Goal: Task Accomplishment & Management: Manage account settings

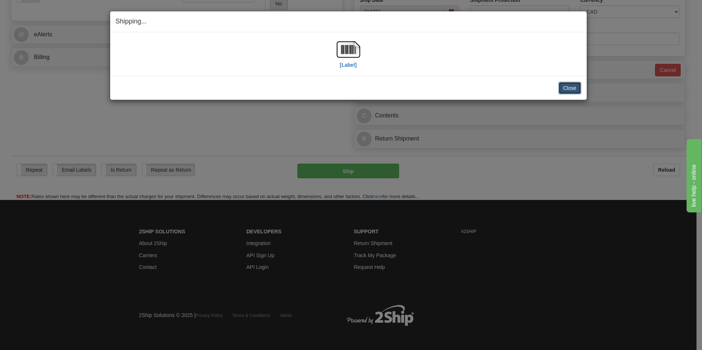
click at [569, 86] on button "Close" at bounding box center [569, 88] width 23 height 12
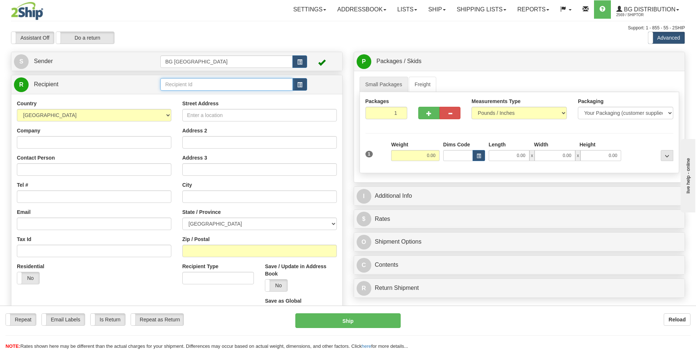
click at [203, 82] on input "text" at bounding box center [226, 84] width 132 height 12
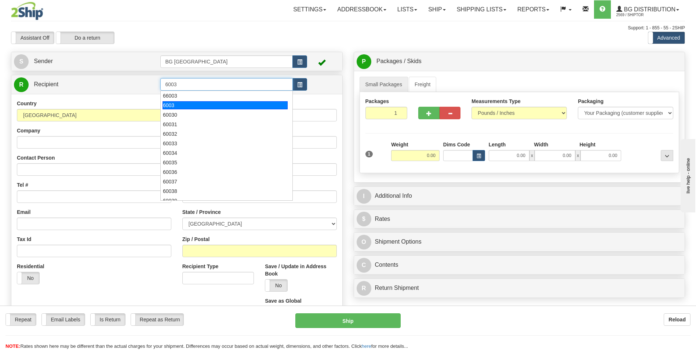
click at [179, 103] on div "6003" at bounding box center [225, 105] width 125 height 8
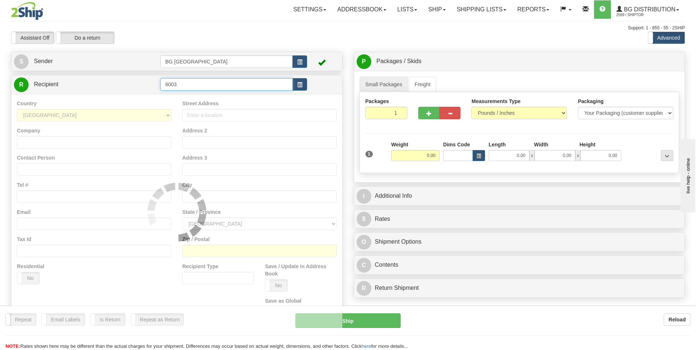
type input "6003"
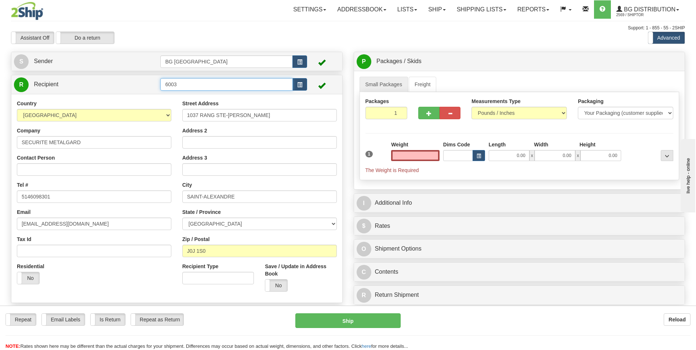
type input "0.00"
click at [170, 84] on input "6003" at bounding box center [226, 84] width 132 height 12
click at [170, 91] on li "60003" at bounding box center [226, 96] width 131 height 10
type input "60003"
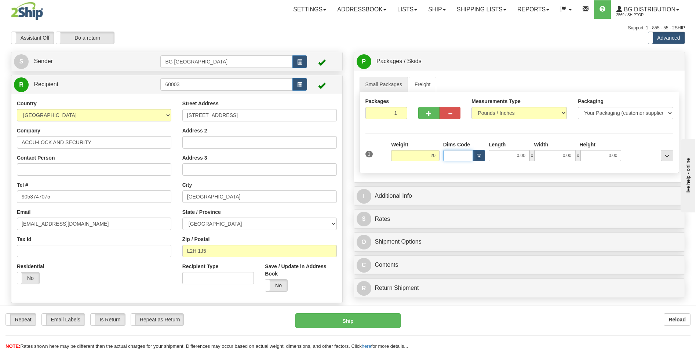
type input "20.00"
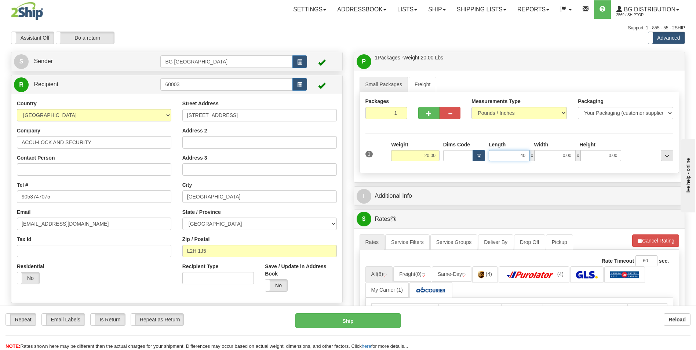
type input "40.00"
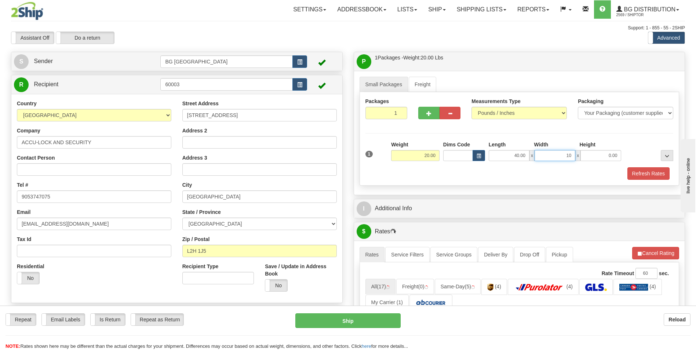
type input "10.00"
type input "5.00"
click at [426, 112] on span "button" at bounding box center [428, 113] width 5 height 5
type input "2"
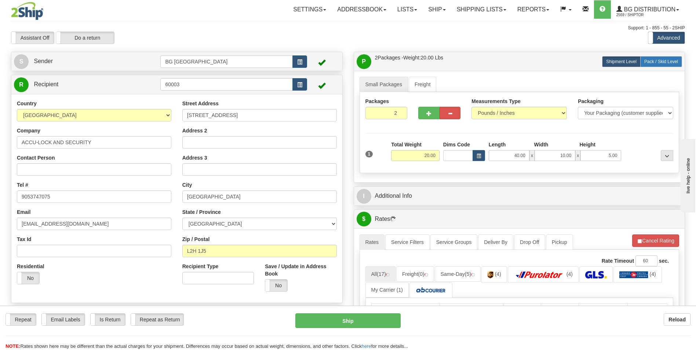
click at [661, 67] on label "Pack / Skid Level Pack.." at bounding box center [661, 61] width 42 height 11
radio input "true"
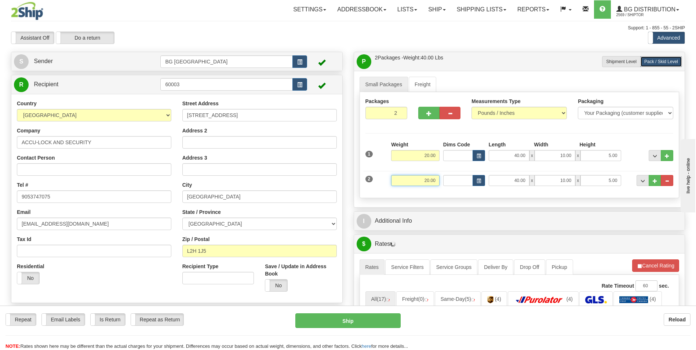
click at [430, 175] on input "20.00" at bounding box center [415, 180] width 48 height 11
type input "10.00"
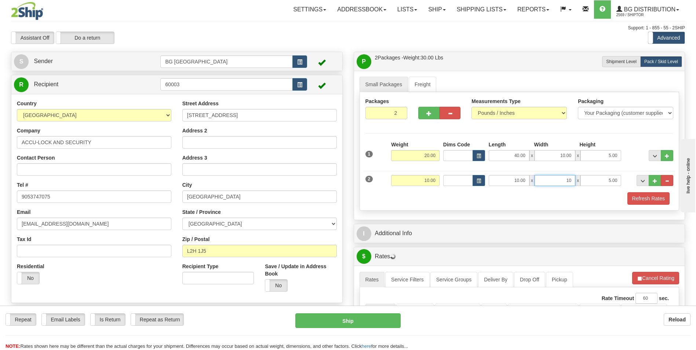
type input "10.00"
click at [650, 179] on button "..." at bounding box center [655, 180] width 12 height 11
type input "3"
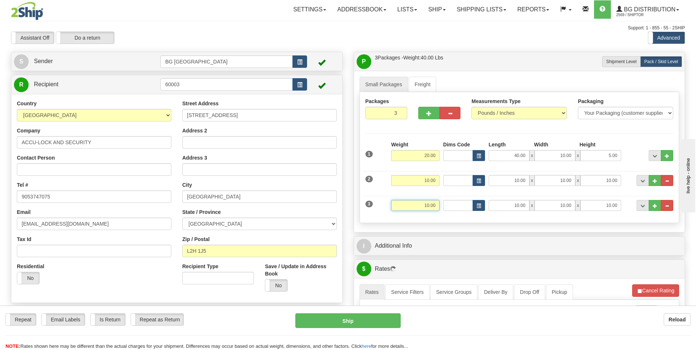
click at [413, 208] on input "10.00" at bounding box center [415, 205] width 48 height 11
type input "8.00"
type input "85.00"
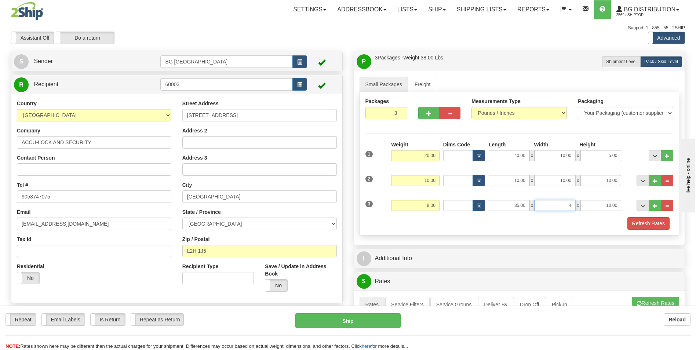
type input "4.00"
type input "2.00"
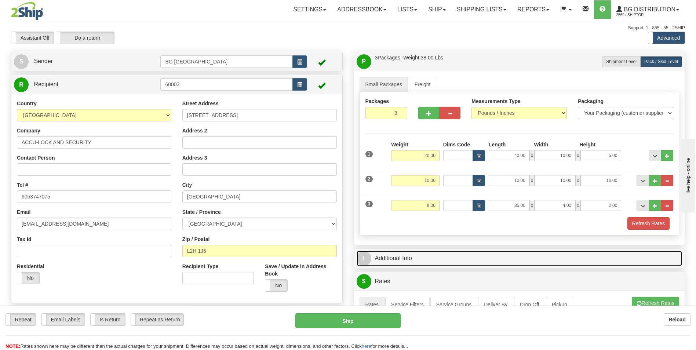
click at [403, 262] on link "I Additional Info" at bounding box center [520, 258] width 326 height 15
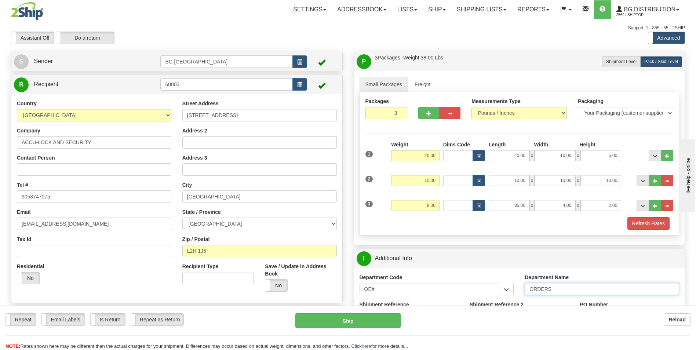
click at [558, 288] on input "ORDERS" at bounding box center [602, 289] width 154 height 12
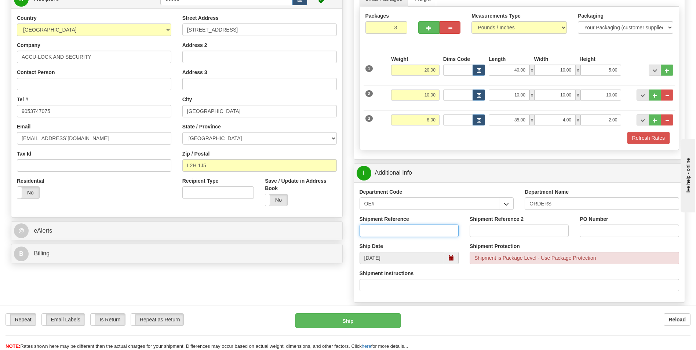
scroll to position [147, 0]
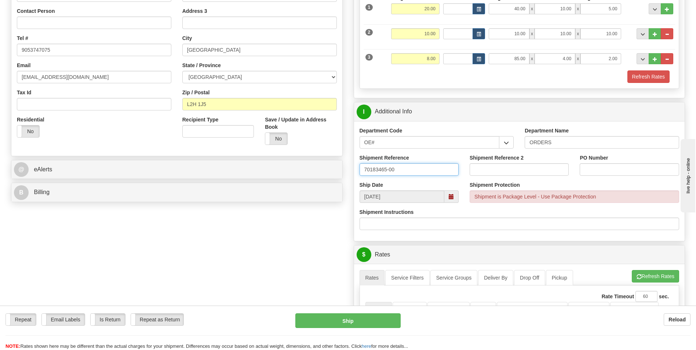
type input "70183465-00"
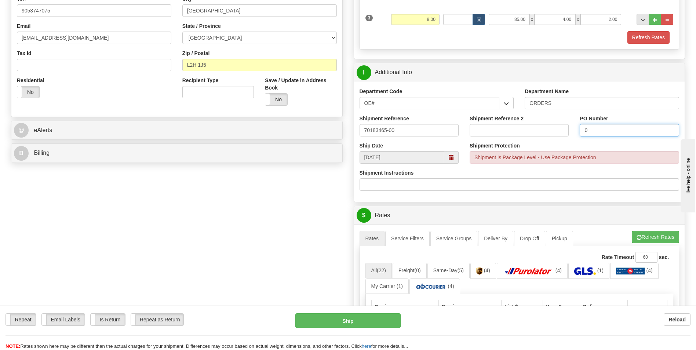
scroll to position [330, 0]
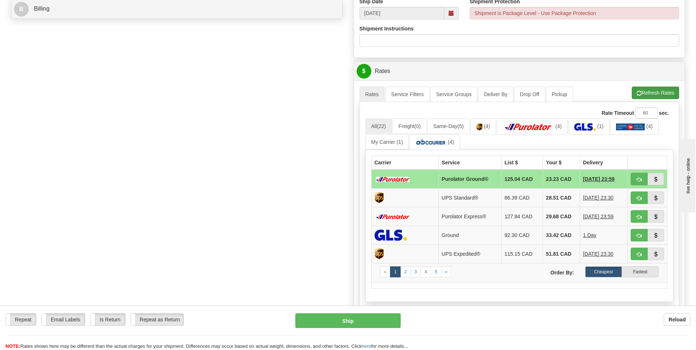
type input "0"
click at [637, 92] on span "button" at bounding box center [639, 93] width 5 height 5
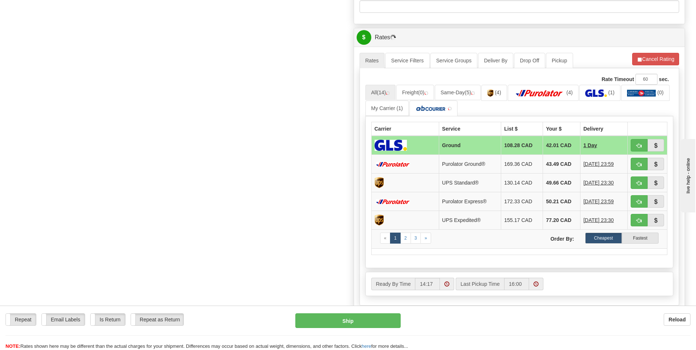
scroll to position [367, 0]
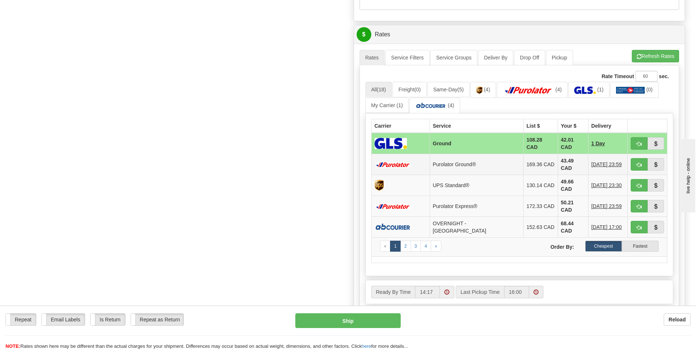
click at [564, 156] on td "43.49 CAD" at bounding box center [573, 164] width 30 height 21
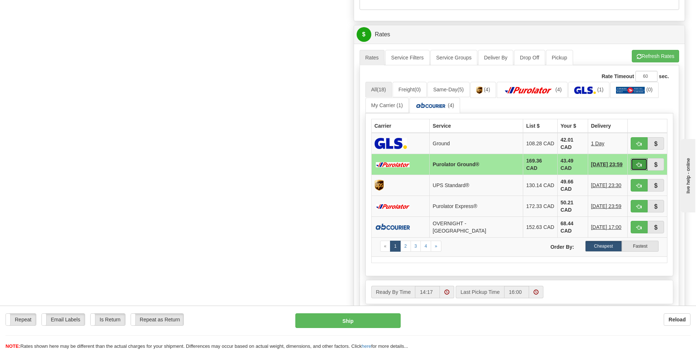
click at [639, 164] on span "button" at bounding box center [639, 165] width 5 height 5
type input "260"
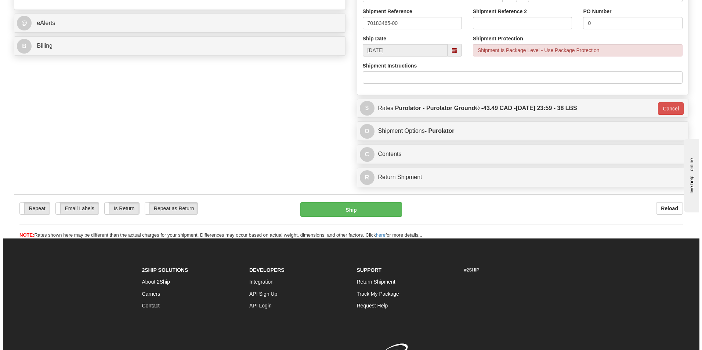
scroll to position [114, 0]
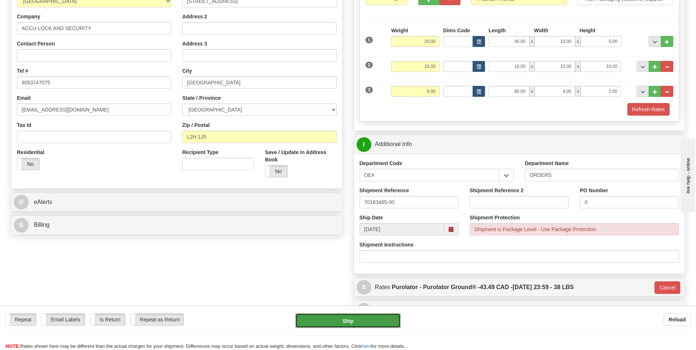
click at [356, 320] on button "Ship" at bounding box center [347, 320] width 105 height 15
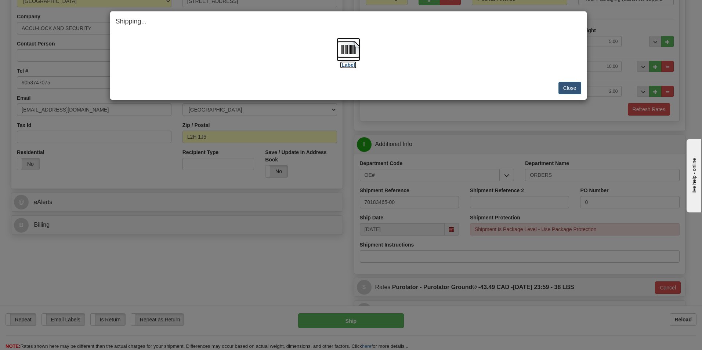
click at [353, 52] on img at bounding box center [348, 49] width 23 height 23
click at [568, 88] on button "Close" at bounding box center [569, 88] width 23 height 12
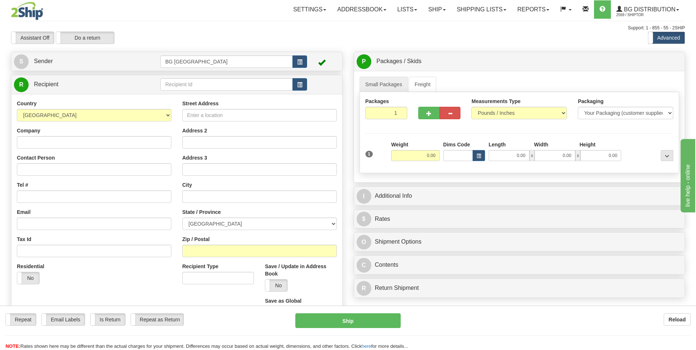
click at [433, 19] on div "Toggle navigation Settings Shipping Preferences Fields Preferences New" at bounding box center [348, 208] width 696 height 417
click at [457, 10] on link "Shipping lists" at bounding box center [481, 9] width 61 height 18
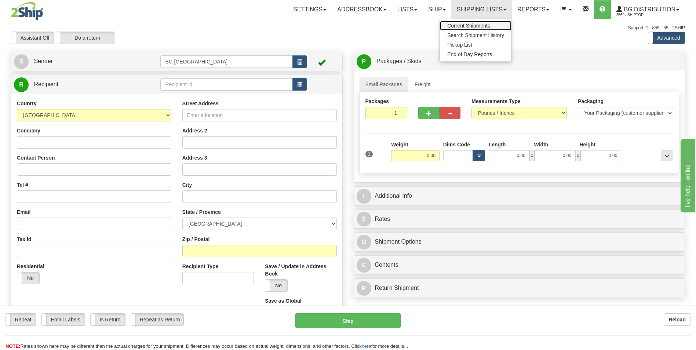
click at [455, 25] on span "Current Shipments" at bounding box center [468, 26] width 43 height 6
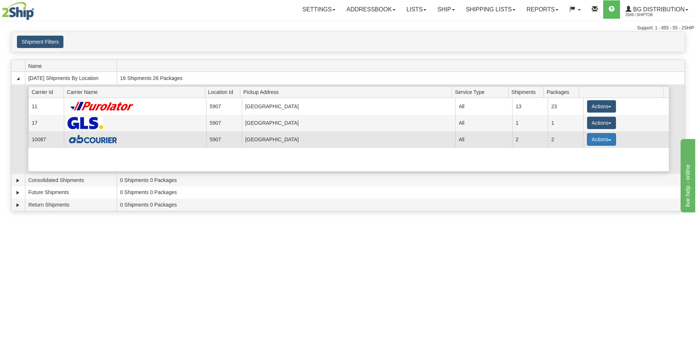
click at [592, 143] on button "Actions" at bounding box center [601, 139] width 29 height 12
click at [570, 152] on span "Details" at bounding box center [574, 152] width 20 height 5
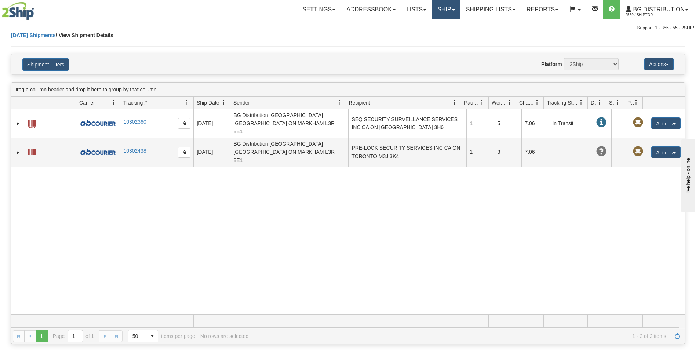
click at [436, 10] on link "Ship" at bounding box center [446, 9] width 28 height 18
click at [432, 23] on span "Ship Screen" at bounding box center [424, 26] width 28 height 6
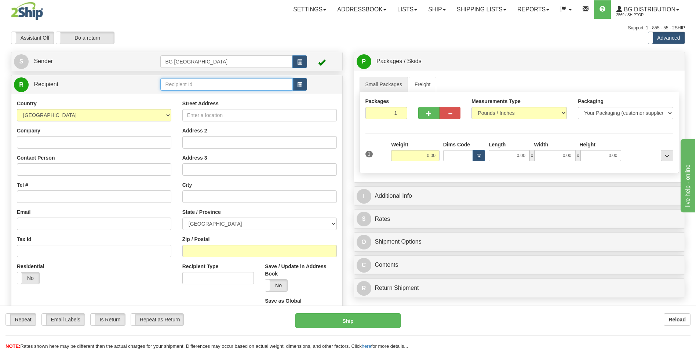
click at [175, 88] on input "text" at bounding box center [226, 84] width 132 height 12
click at [173, 93] on div "60154" at bounding box center [225, 96] width 125 height 8
type input "60154"
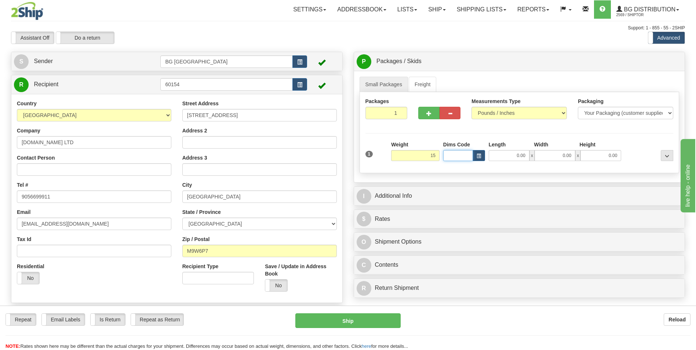
type input "15.00"
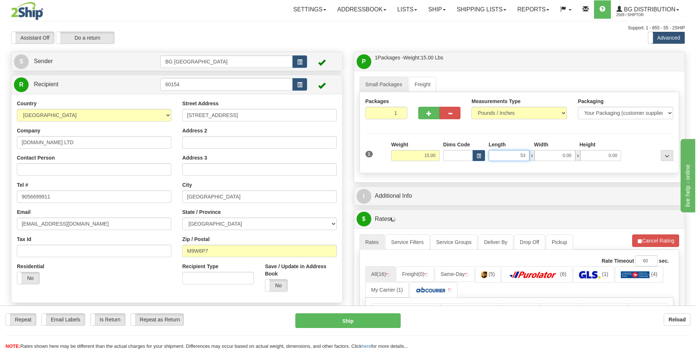
type input "53.00"
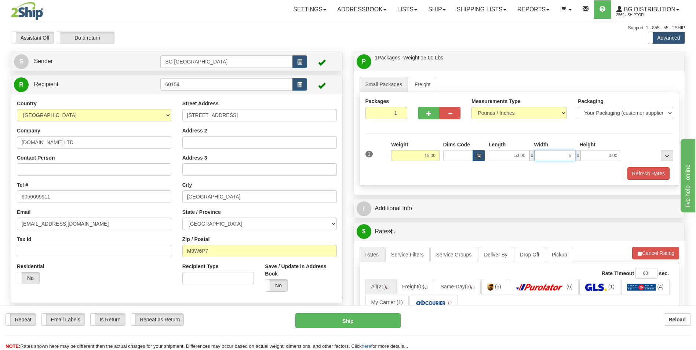
type input "5.00"
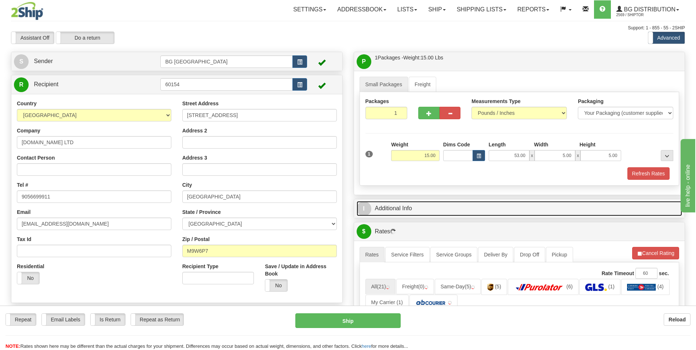
click at [436, 208] on link "I Additional Info" at bounding box center [520, 208] width 326 height 15
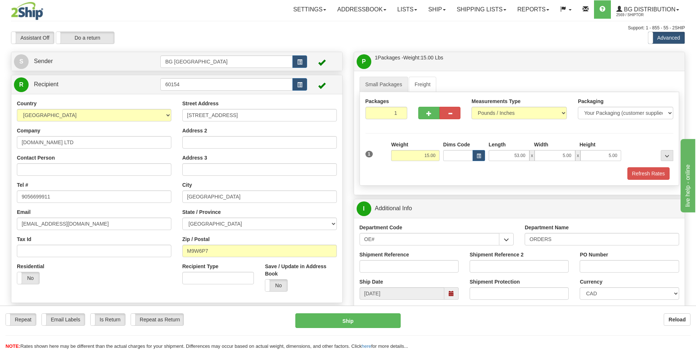
click at [408, 264] on input "Shipment Reference" at bounding box center [409, 266] width 99 height 12
type input "70183476-00"
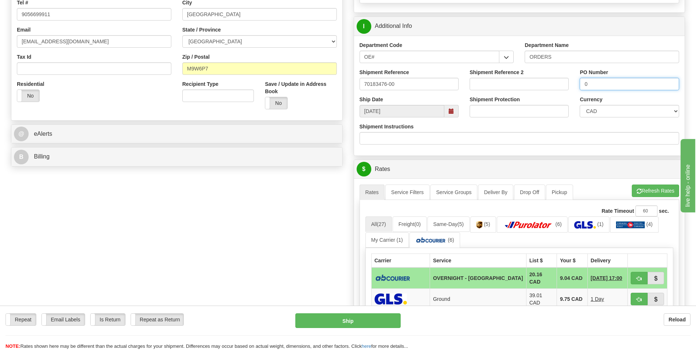
scroll to position [183, 0]
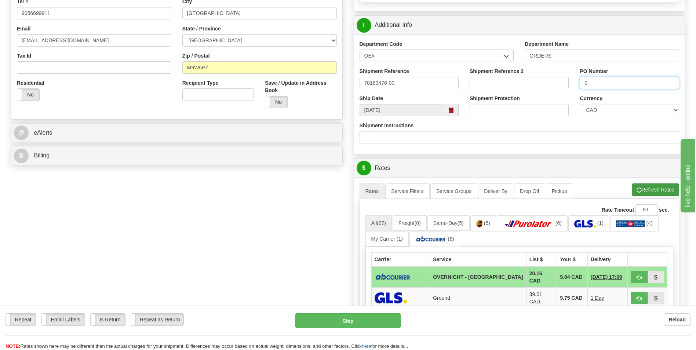
type input "0"
click at [668, 193] on button "Refresh Rates" at bounding box center [655, 189] width 47 height 12
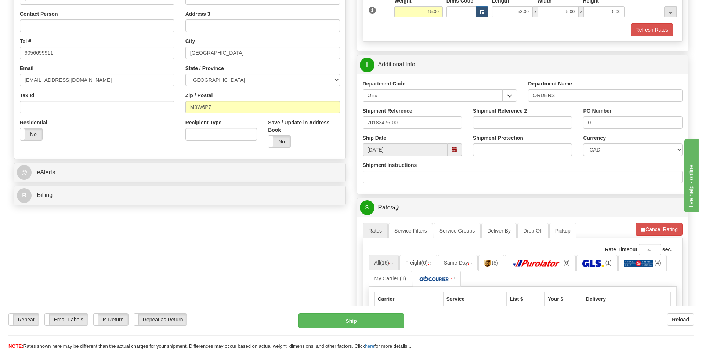
scroll to position [257, 0]
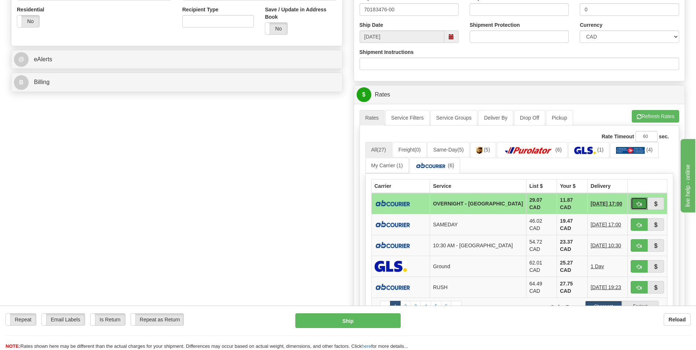
click at [642, 202] on button "button" at bounding box center [639, 203] width 17 height 12
type input "4"
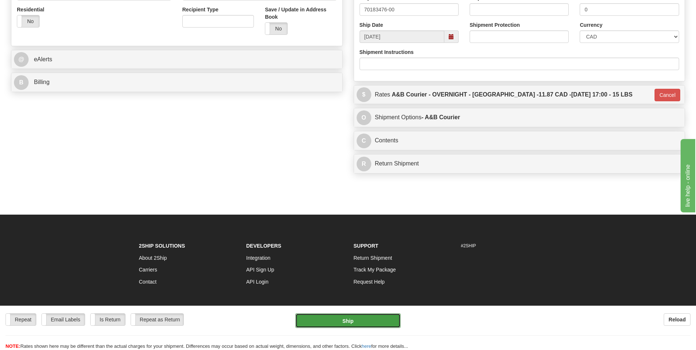
click at [356, 321] on button "Ship" at bounding box center [347, 320] width 105 height 15
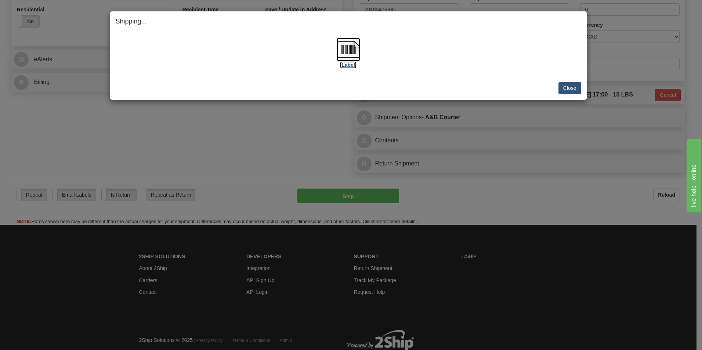
click at [345, 50] on img at bounding box center [348, 49] width 23 height 23
click at [561, 86] on button "Close" at bounding box center [569, 88] width 23 height 12
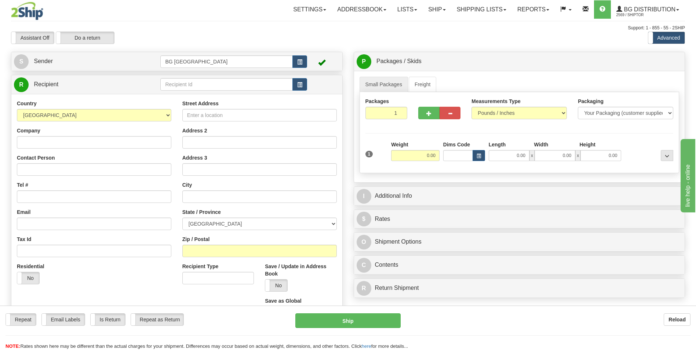
click at [208, 108] on div "Street Address" at bounding box center [259, 111] width 154 height 22
click at [197, 82] on input "text" at bounding box center [226, 84] width 132 height 12
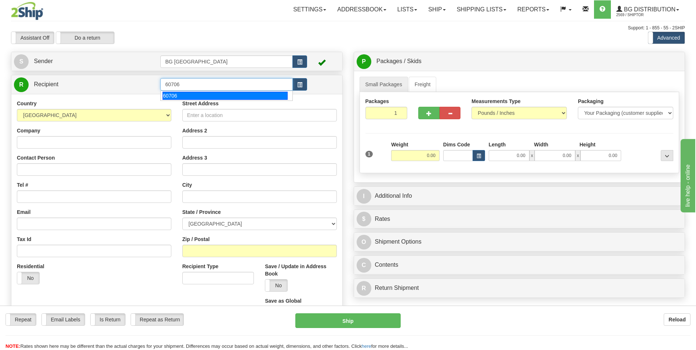
click at [186, 93] on div "60706" at bounding box center [225, 96] width 125 height 8
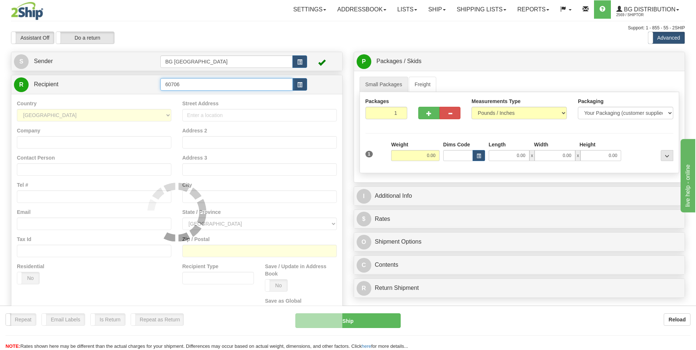
type input "60706"
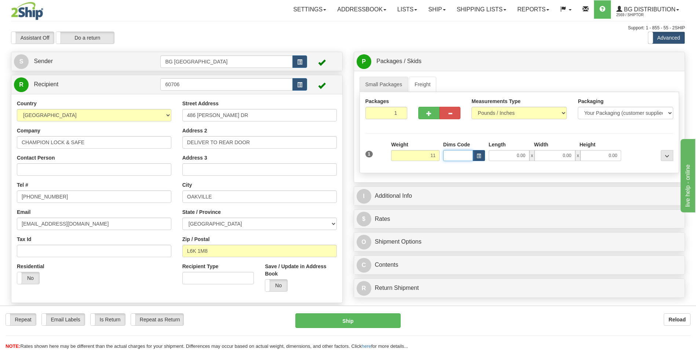
type input "11.00"
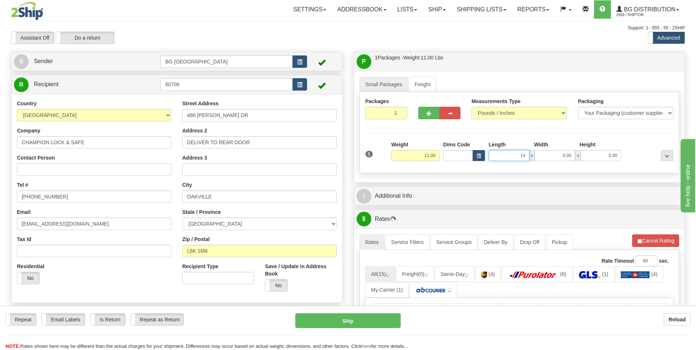
type input "14.00"
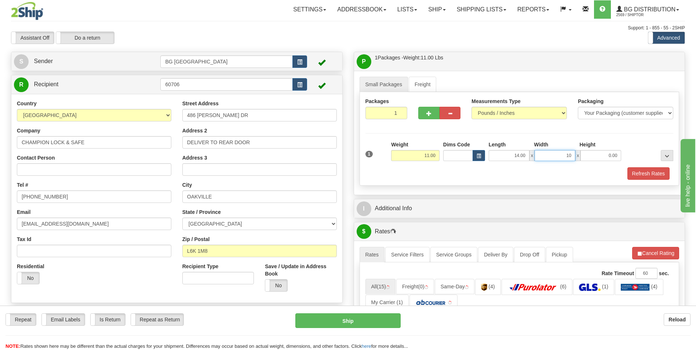
type input "10.00"
type input "8"
type input "8.00"
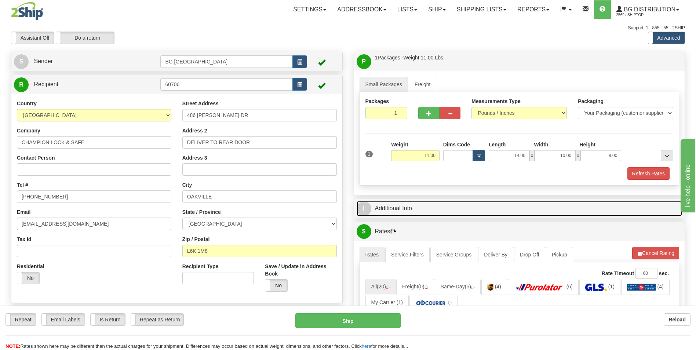
click at [410, 207] on link "I Additional Info" at bounding box center [520, 208] width 326 height 15
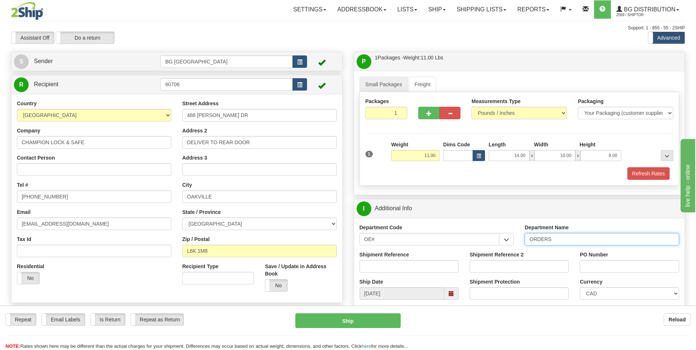
click at [568, 237] on input "ORDERS" at bounding box center [602, 239] width 154 height 12
type input "70183470-00"
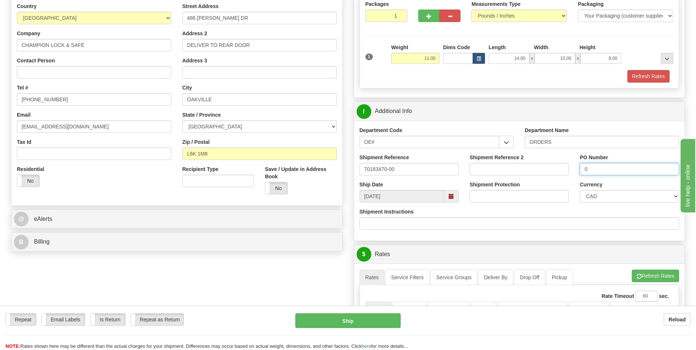
scroll to position [110, 0]
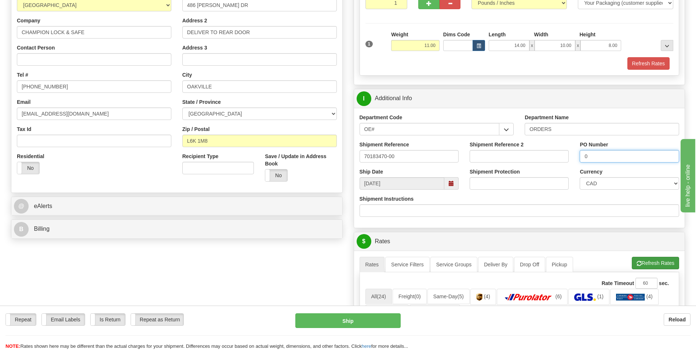
type input "0"
click at [652, 266] on button "Refresh Rates" at bounding box center [655, 263] width 47 height 12
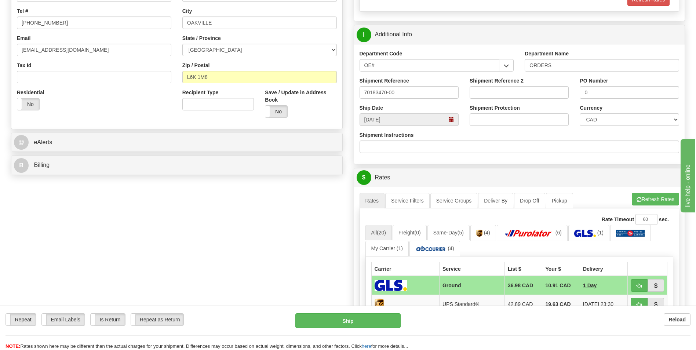
scroll to position [257, 0]
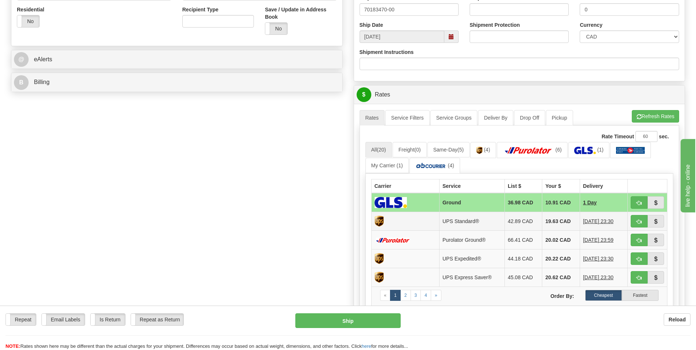
click at [551, 225] on td "19.63 CAD" at bounding box center [561, 221] width 38 height 19
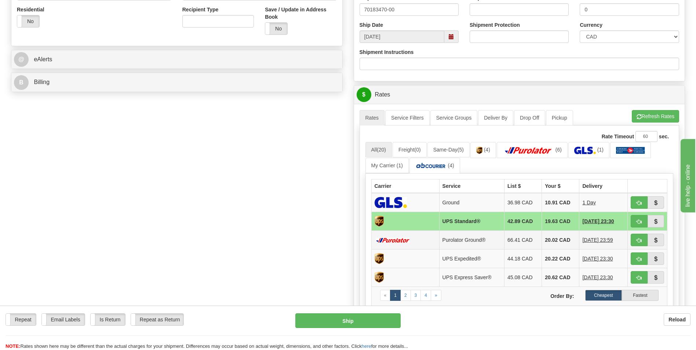
click at [555, 235] on td "20.02 CAD" at bounding box center [560, 240] width 37 height 19
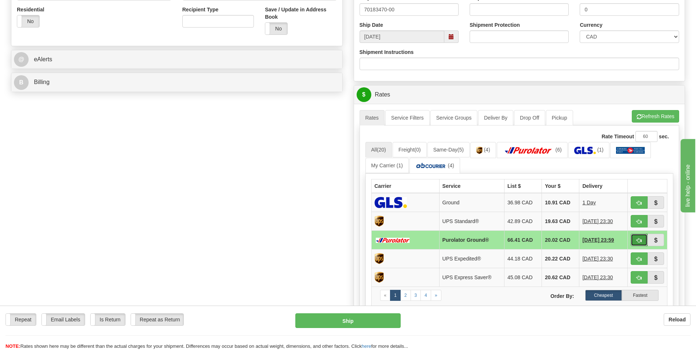
click at [635, 238] on button "button" at bounding box center [639, 240] width 17 height 12
type input "260"
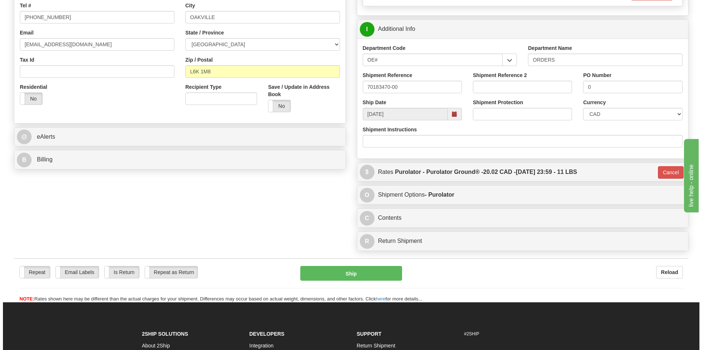
scroll to position [183, 0]
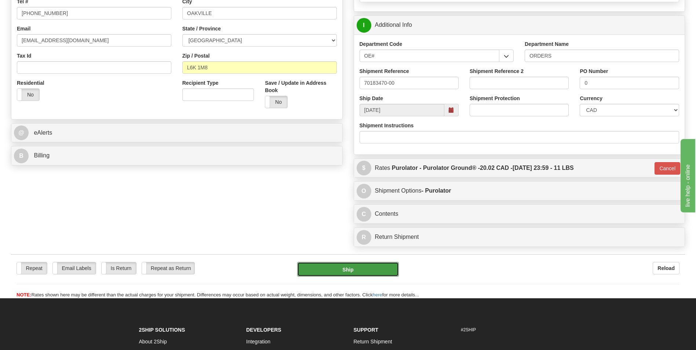
click at [350, 263] on button "Ship" at bounding box center [347, 269] width 101 height 15
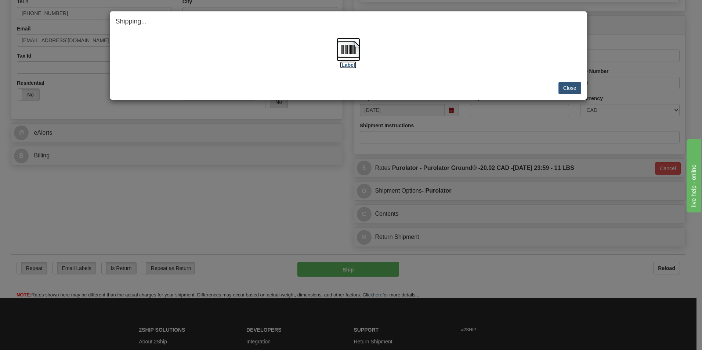
click at [345, 48] on img at bounding box center [348, 49] width 23 height 23
click at [578, 89] on button "Close" at bounding box center [569, 88] width 23 height 12
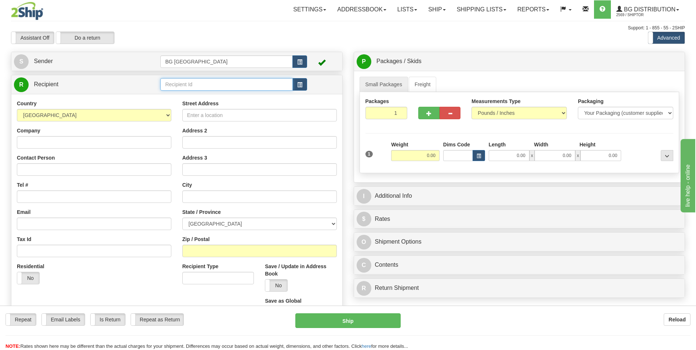
click at [207, 83] on input "text" at bounding box center [226, 84] width 132 height 12
click at [184, 94] on div "60655" at bounding box center [225, 96] width 125 height 8
type input "60655"
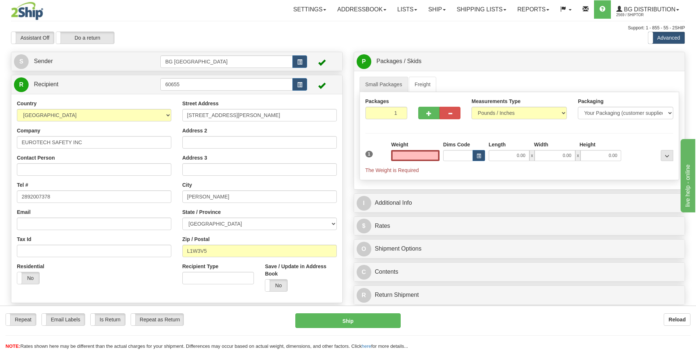
type input "0.00"
click at [95, 145] on input "EUROTECH SAFETY INC" at bounding box center [94, 142] width 154 height 12
click at [203, 113] on input "[STREET_ADDRESS][PERSON_NAME]" at bounding box center [259, 115] width 154 height 12
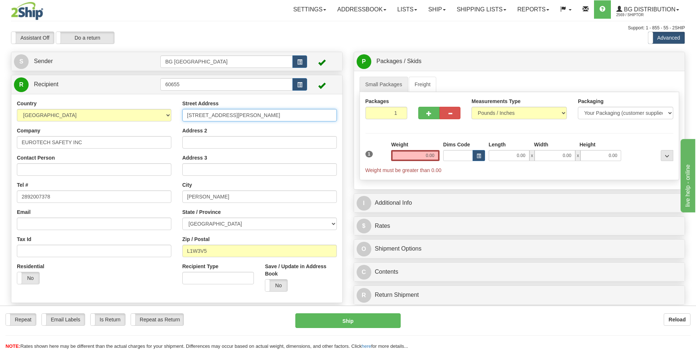
click at [203, 113] on input "[STREET_ADDRESS][PERSON_NAME]" at bounding box center [259, 115] width 154 height 12
paste input "[STREET_ADDRESS][PERSON_NAME]"
type input "[STREET_ADDRESS][PERSON_NAME]"
click at [209, 139] on input "Address 2" at bounding box center [259, 142] width 154 height 12
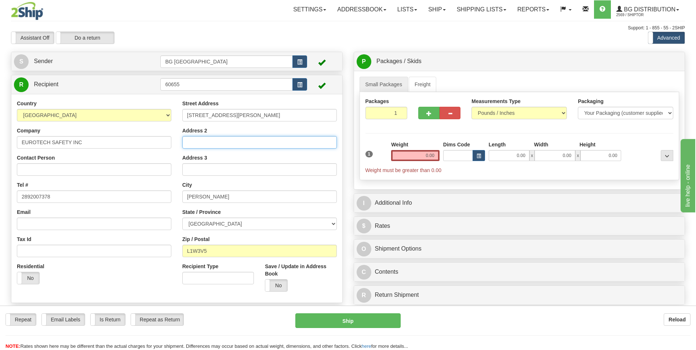
paste input "South, Unit 9"
type input "South, Unit 9"
click at [212, 199] on input "[PERSON_NAME]" at bounding box center [259, 196] width 154 height 12
paste input "Ajax"
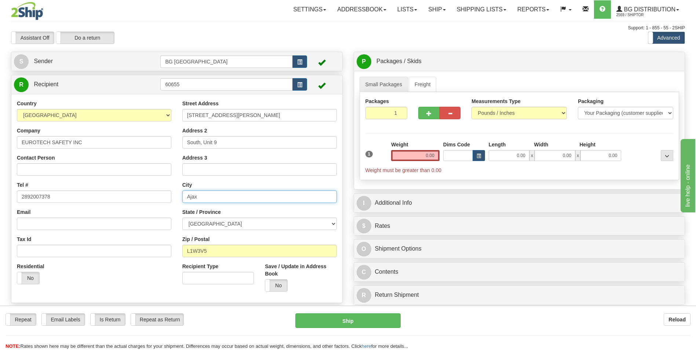
type input "Ajax"
click at [211, 254] on input "L1W3V5" at bounding box center [259, 251] width 154 height 12
paste input "S 7G1"
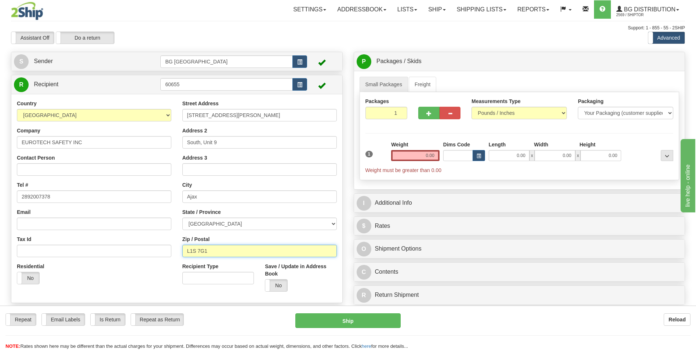
type input "L1S 7G1"
click at [419, 152] on input "0.00" at bounding box center [415, 155] width 48 height 11
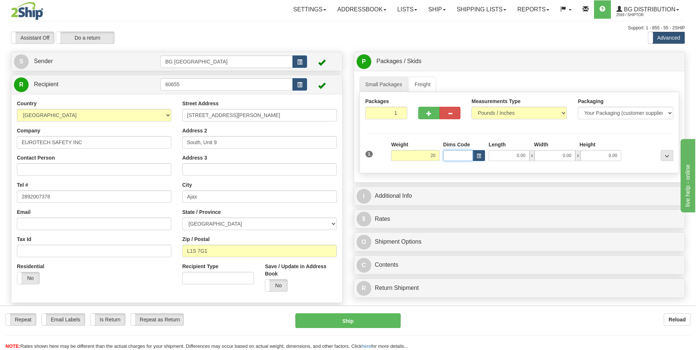
type input "20.00"
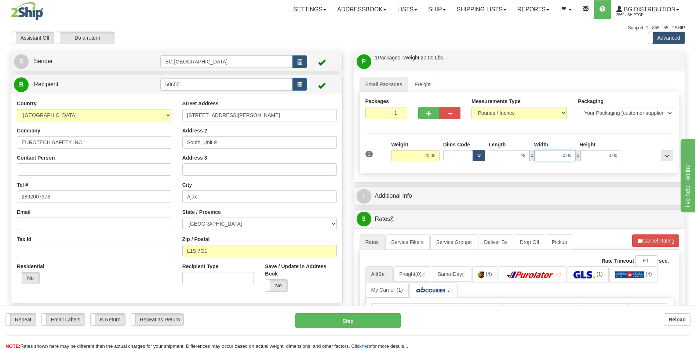
type input "48.00"
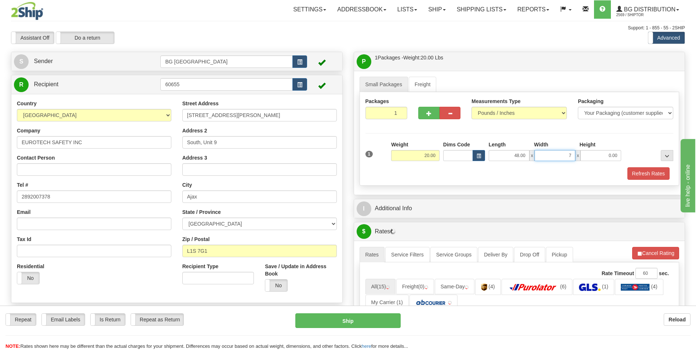
type input "7.00"
type input "5.00"
click at [421, 113] on button "button" at bounding box center [428, 113] width 21 height 12
type input "2"
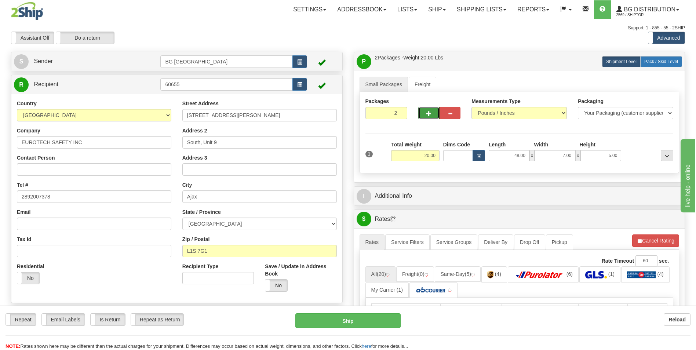
click at [660, 62] on span "Pack / Skid Level" at bounding box center [661, 61] width 34 height 5
radio input "true"
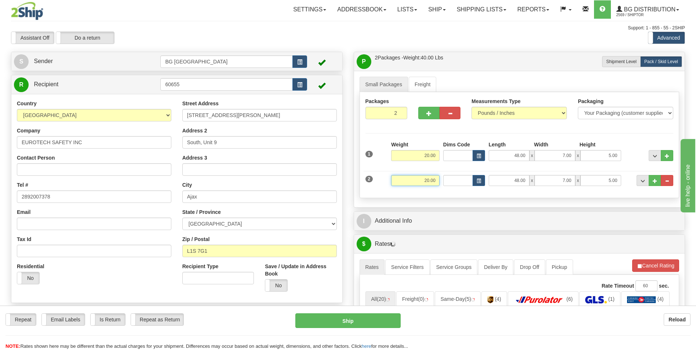
click at [436, 177] on input "20.00" at bounding box center [415, 180] width 48 height 11
type input "28.00"
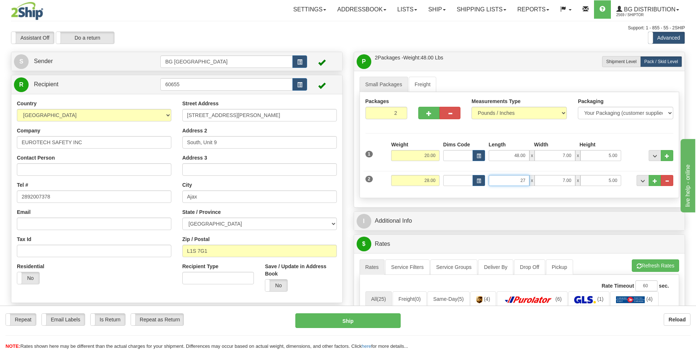
type input "27.00"
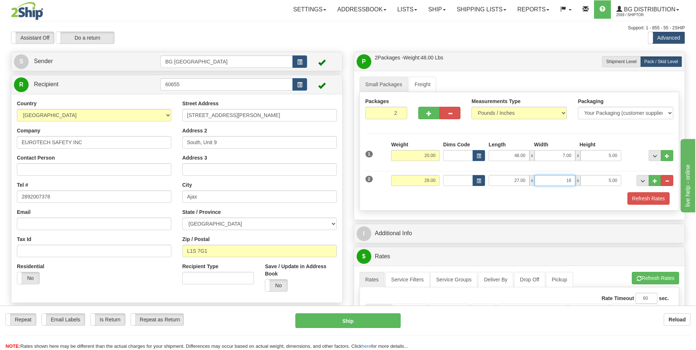
type input "16.00"
type input "5.00"
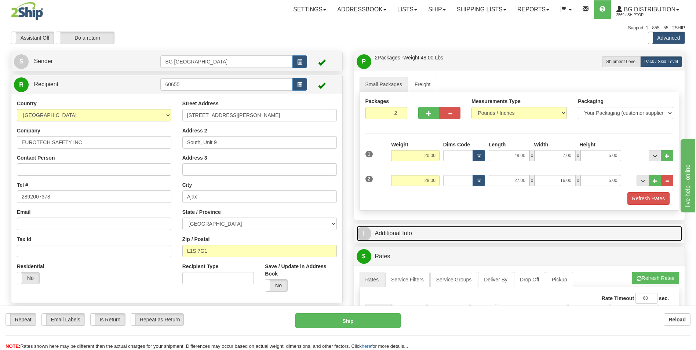
click at [423, 229] on link "I Additional Info" at bounding box center [520, 233] width 326 height 15
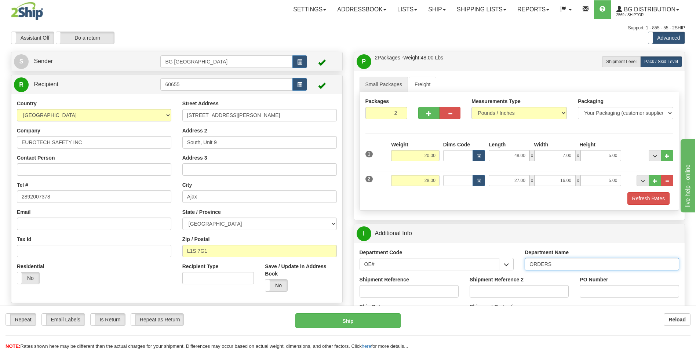
click at [573, 266] on input "ORDERS" at bounding box center [602, 264] width 154 height 12
type input "70183135-00"
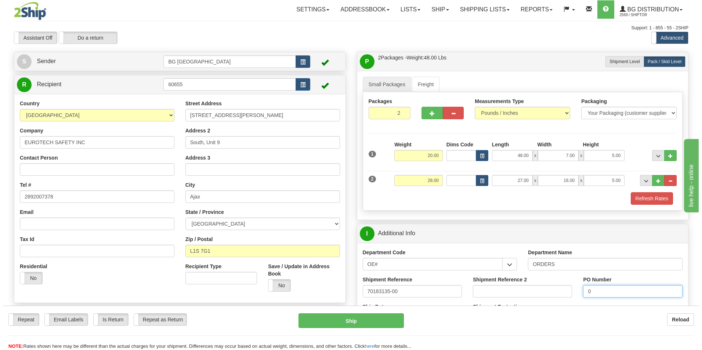
scroll to position [220, 0]
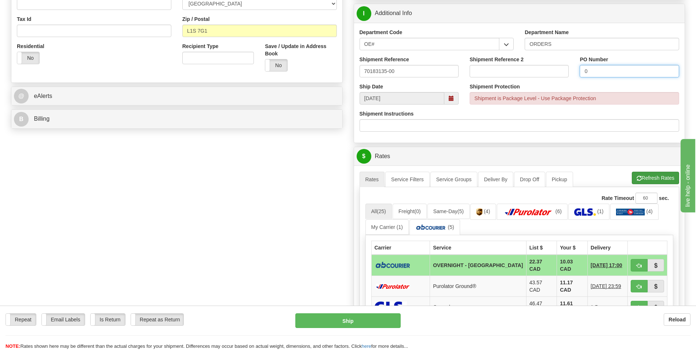
type input "0"
click at [658, 175] on button "Refresh Rates" at bounding box center [655, 178] width 47 height 12
click at [637, 266] on span "button" at bounding box center [639, 265] width 5 height 5
type input "4"
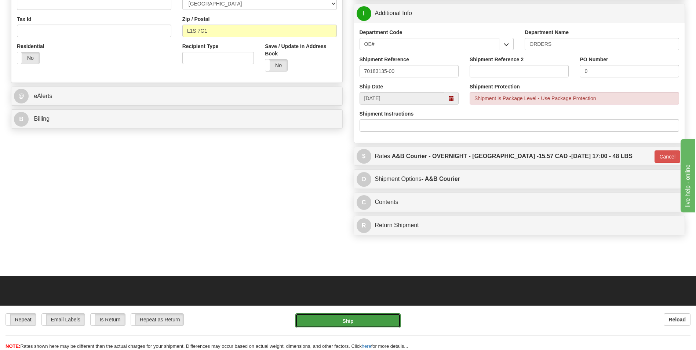
click at [349, 328] on button "Ship" at bounding box center [347, 320] width 105 height 15
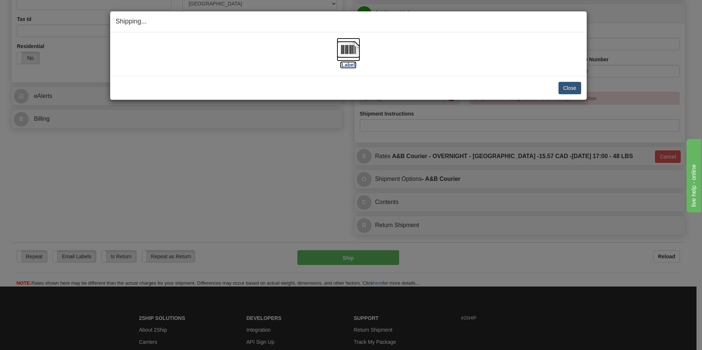
click at [343, 50] on img at bounding box center [348, 49] width 23 height 23
click at [561, 84] on button "Close" at bounding box center [569, 88] width 23 height 12
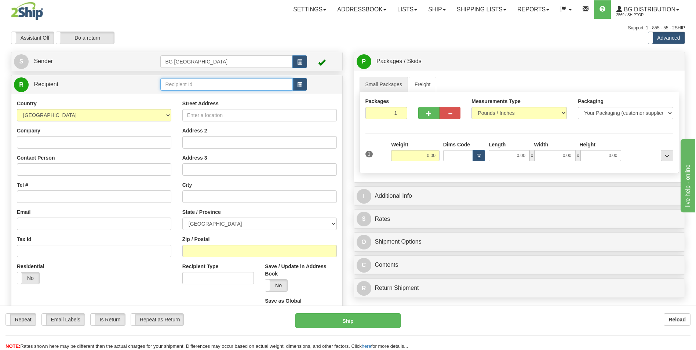
click at [177, 82] on input "text" at bounding box center [226, 84] width 132 height 12
click at [172, 91] on li "60151" at bounding box center [226, 96] width 131 height 10
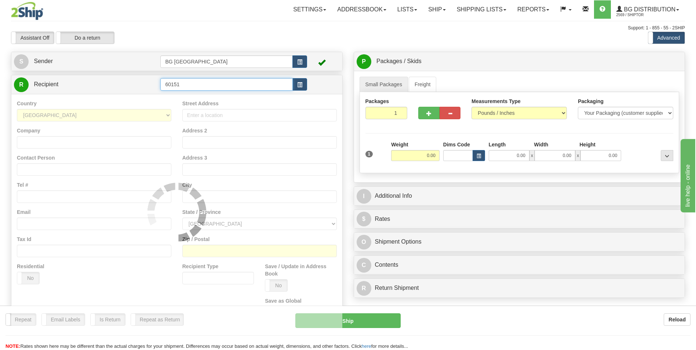
type input "60151"
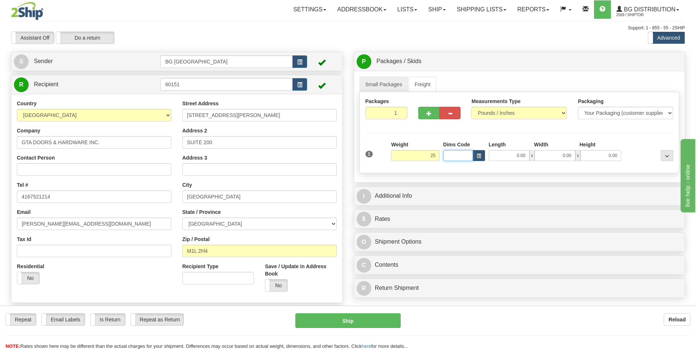
type input "25.00"
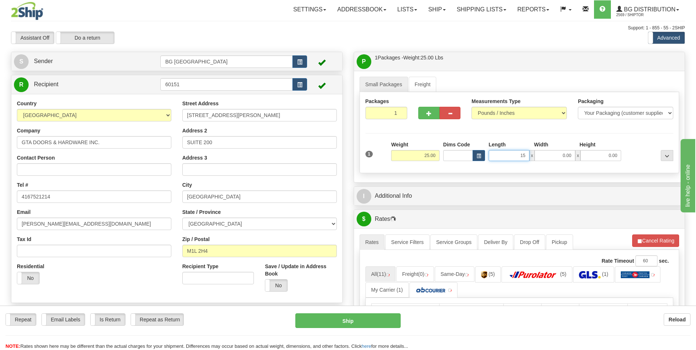
type input "15.00"
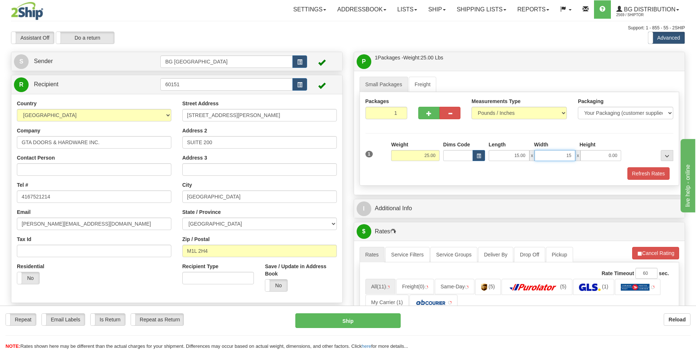
type input "15.00"
type input "11.00"
click at [410, 197] on div "P Packages / Skids 1 Packages - Weight: 25.00 Lbs 1 Skids - Weight: NaN Lbs Shi…" at bounding box center [519, 317] width 343 height 530
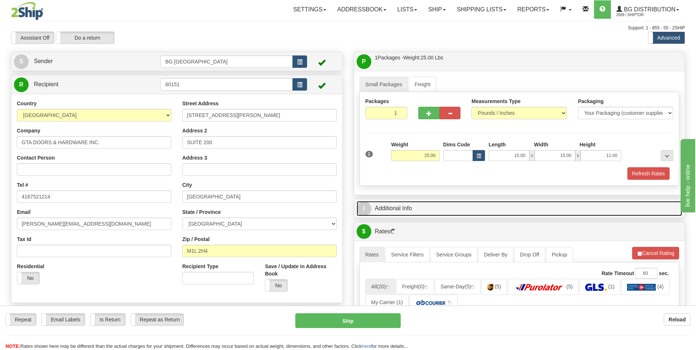
click at [407, 204] on link "I Additional Info" at bounding box center [520, 208] width 326 height 15
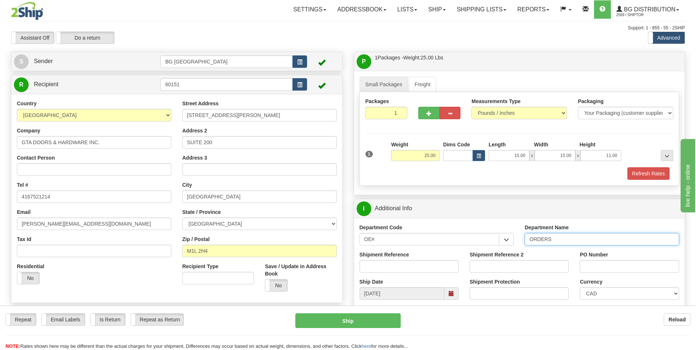
click at [560, 241] on input "ORDERS" at bounding box center [602, 239] width 154 height 12
type input "70183485-00"
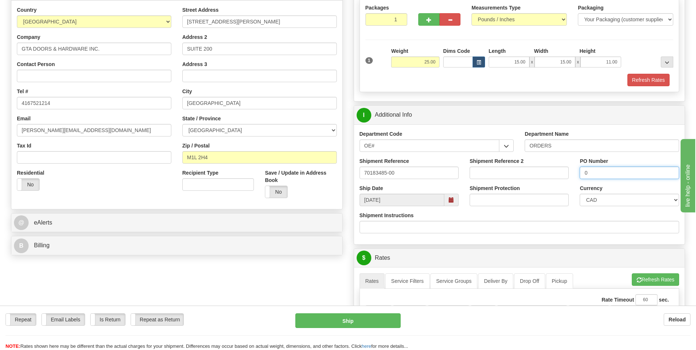
scroll to position [147, 0]
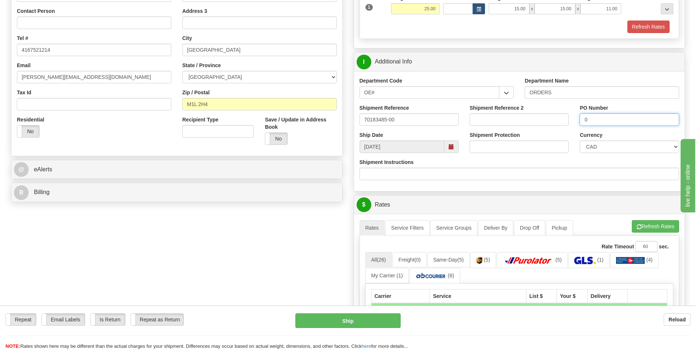
type input "0"
click at [655, 233] on ul "Rates Service Filters Service Groups Deliver By Drop Off Pickup Refresh Rates C…" at bounding box center [520, 227] width 320 height 15
click at [656, 229] on button "Refresh Rates" at bounding box center [655, 226] width 47 height 12
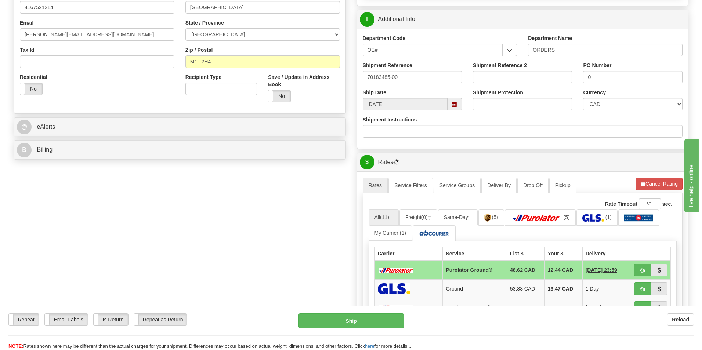
scroll to position [257, 0]
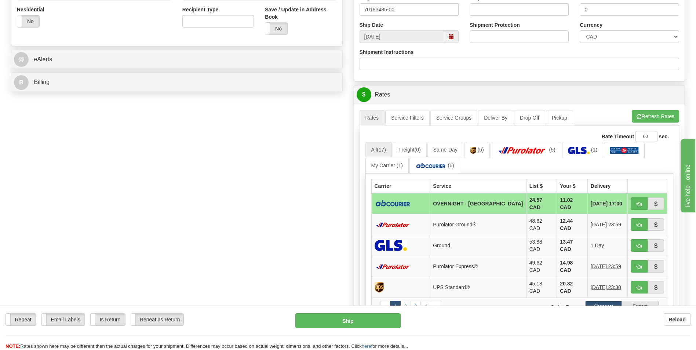
click at [561, 203] on td "11.02 CAD" at bounding box center [572, 203] width 31 height 21
click at [636, 199] on button "button" at bounding box center [639, 203] width 17 height 12
type input "4"
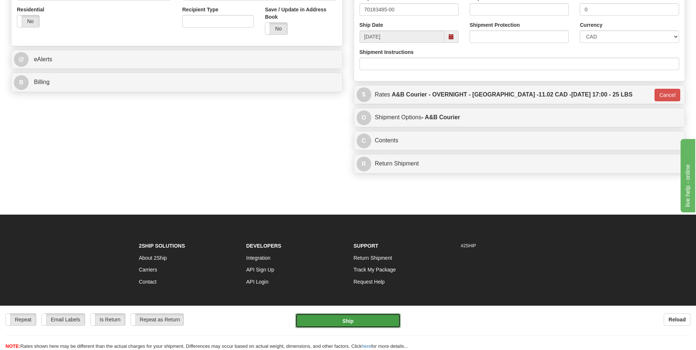
click at [351, 322] on button "Ship" at bounding box center [347, 320] width 105 height 15
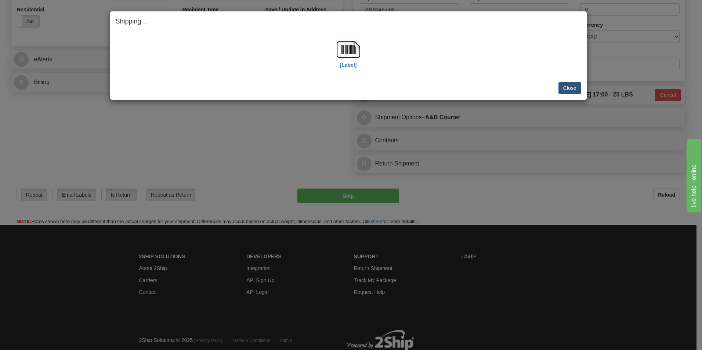
click at [432, 16] on div "Shipping... Your SHIPMENT will EXPIRE in" at bounding box center [348, 21] width 476 height 21
click at [351, 50] on img at bounding box center [348, 49] width 23 height 23
click at [567, 90] on button "Close" at bounding box center [569, 88] width 23 height 12
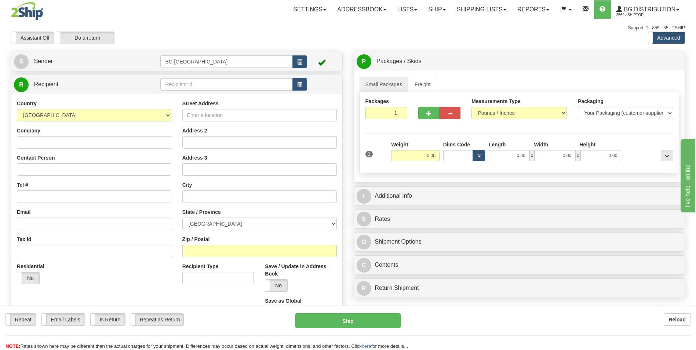
click at [181, 78] on td at bounding box center [233, 84] width 146 height 15
click at [181, 80] on input "text" at bounding box center [226, 84] width 132 height 12
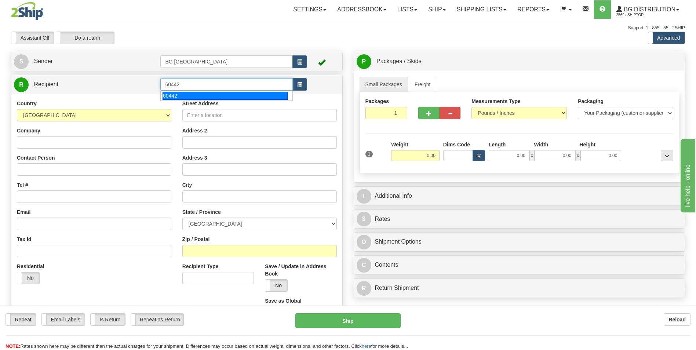
click at [176, 99] on div "60442" at bounding box center [225, 96] width 125 height 8
type input "60442"
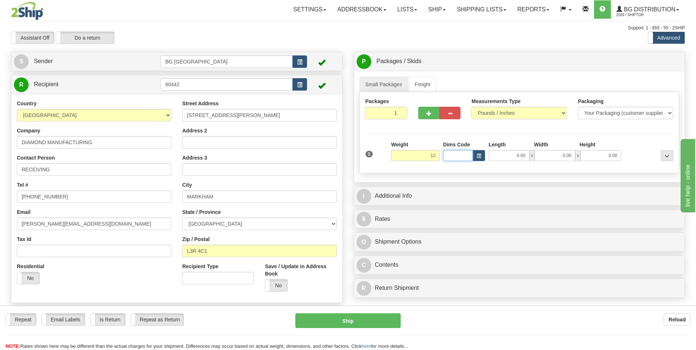
type input "12.00"
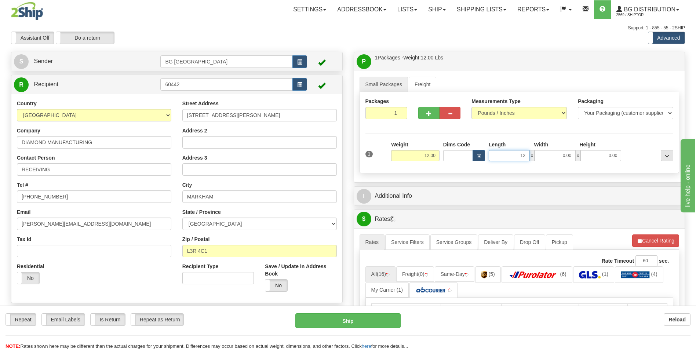
type input "12.00"
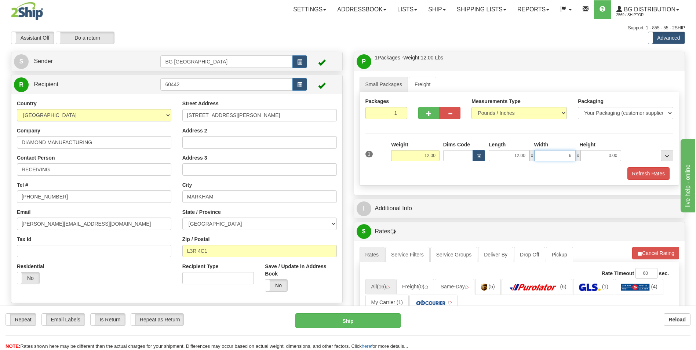
type input "6.00"
type input "8.00"
click at [429, 116] on span "button" at bounding box center [428, 113] width 5 height 5
type input "2"
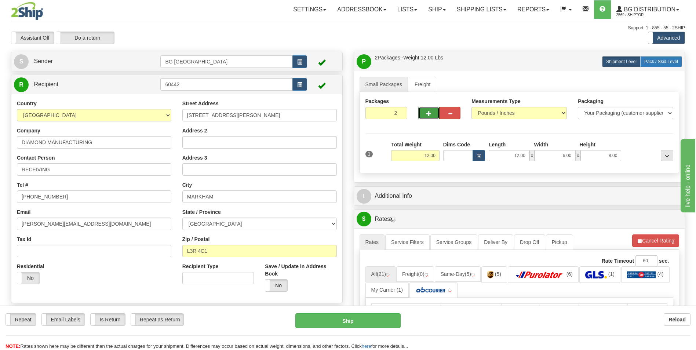
click at [666, 62] on span "Pack / Skid Level" at bounding box center [661, 61] width 34 height 5
radio input "true"
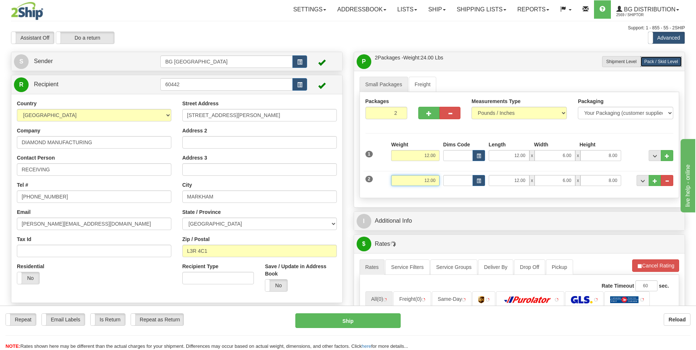
click at [437, 184] on input "12.00" at bounding box center [415, 180] width 48 height 11
type input "10.00"
type input "53.00"
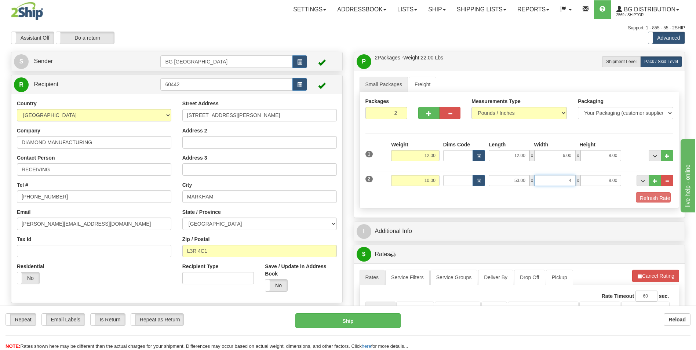
type input "4.00"
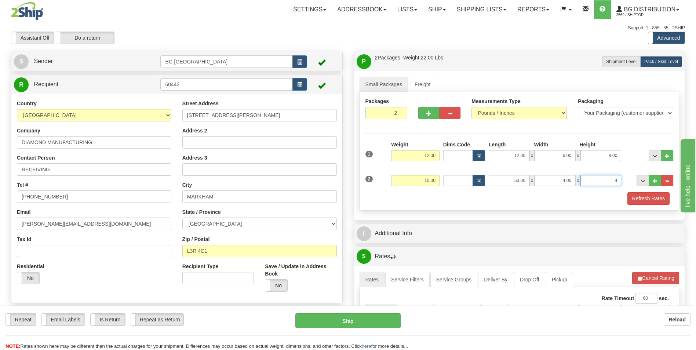
type input "4.00"
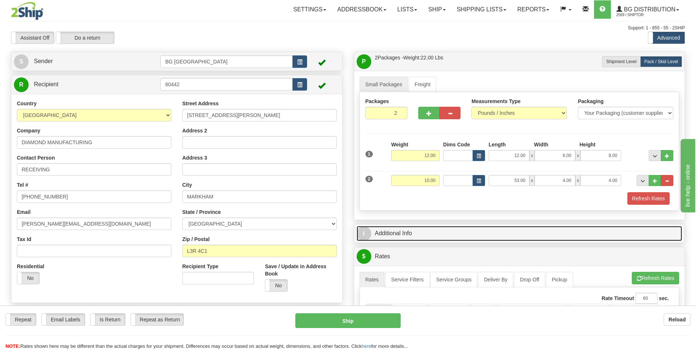
click at [402, 233] on link "I Additional Info" at bounding box center [520, 233] width 326 height 15
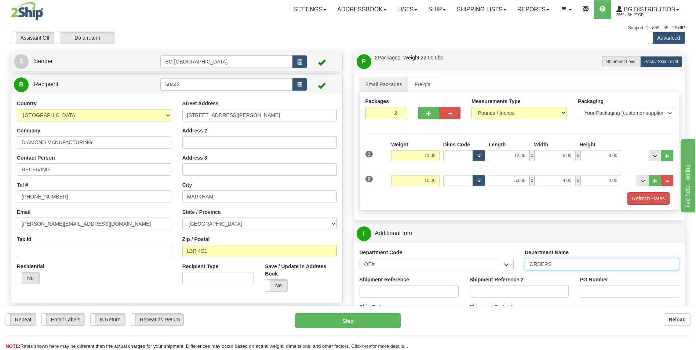
click at [560, 265] on input "ORDERS" at bounding box center [602, 264] width 154 height 12
type input "70183486-00"
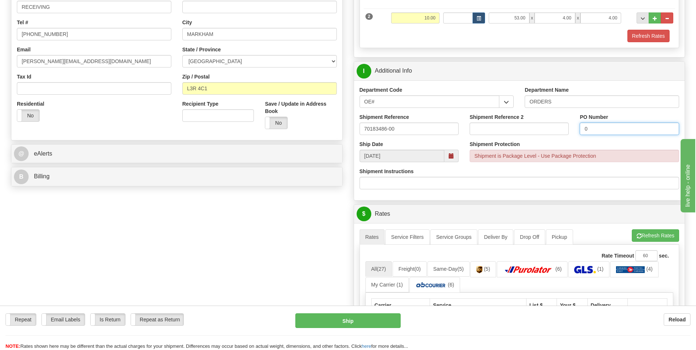
scroll to position [183, 0]
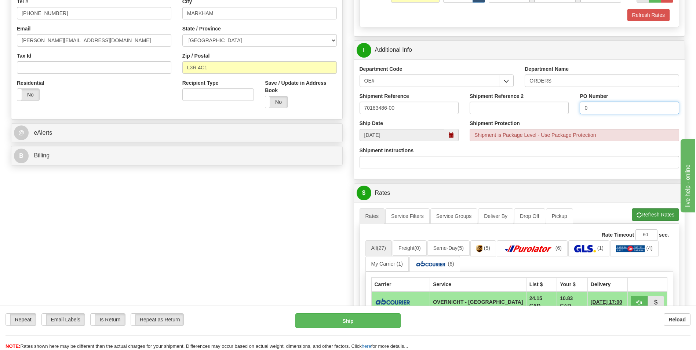
type input "0"
click at [639, 213] on span "button" at bounding box center [639, 215] width 5 height 5
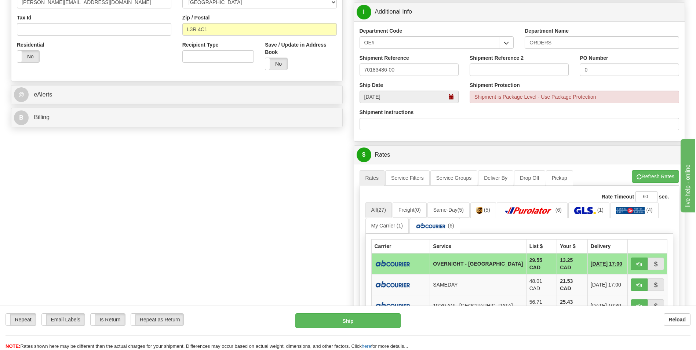
scroll to position [330, 0]
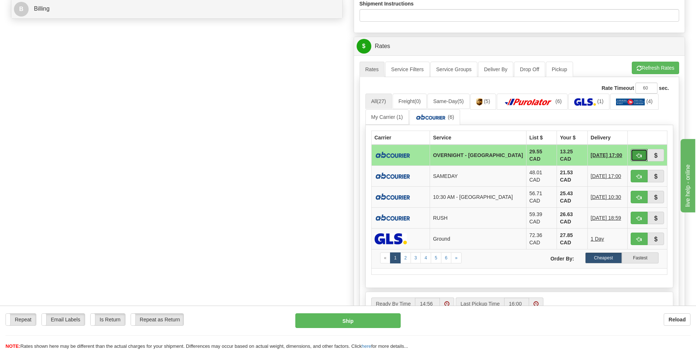
click at [641, 153] on span "button" at bounding box center [639, 155] width 5 height 5
type input "4"
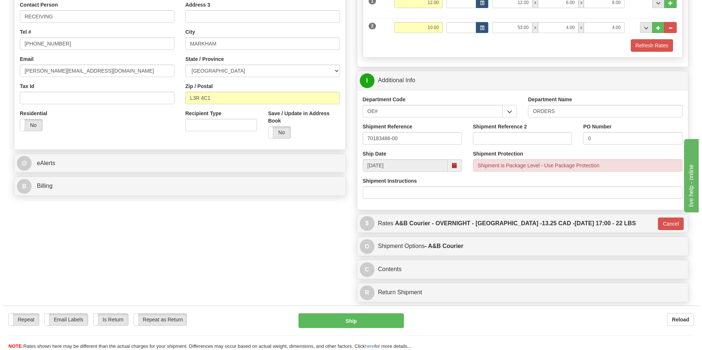
scroll to position [52, 0]
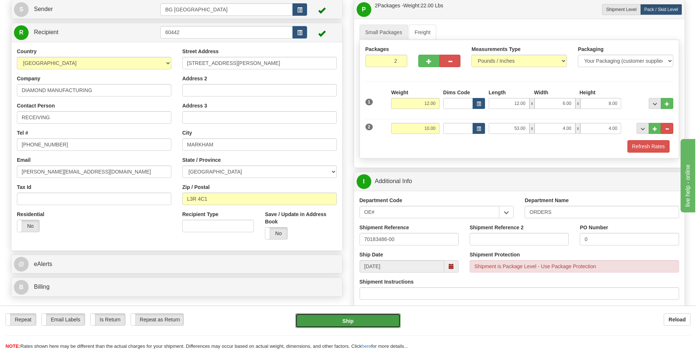
click at [358, 323] on button "Ship" at bounding box center [347, 320] width 105 height 15
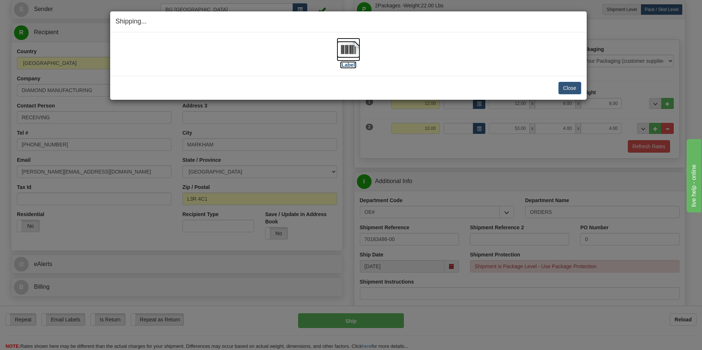
click at [350, 54] on img at bounding box center [348, 49] width 23 height 23
click at [572, 90] on button "Close" at bounding box center [569, 88] width 23 height 12
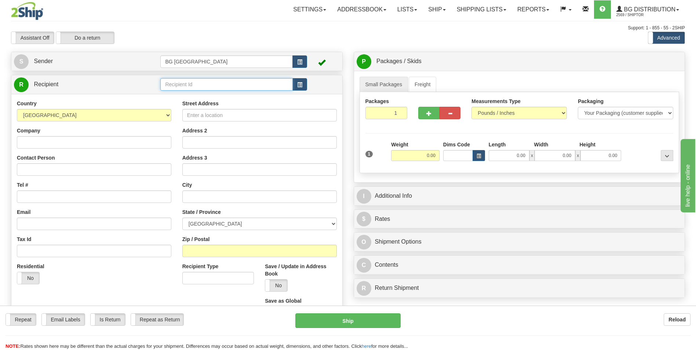
drag, startPoint x: 192, startPoint y: 79, endPoint x: 192, endPoint y: 84, distance: 5.2
click at [192, 79] on input "text" at bounding box center [226, 84] width 132 height 12
click at [183, 96] on div "60682" at bounding box center [225, 96] width 125 height 8
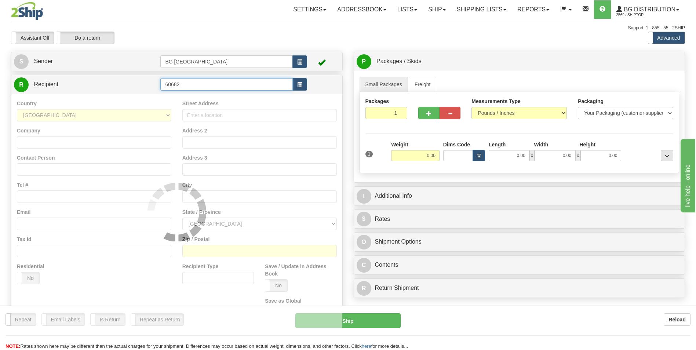
type input "60682"
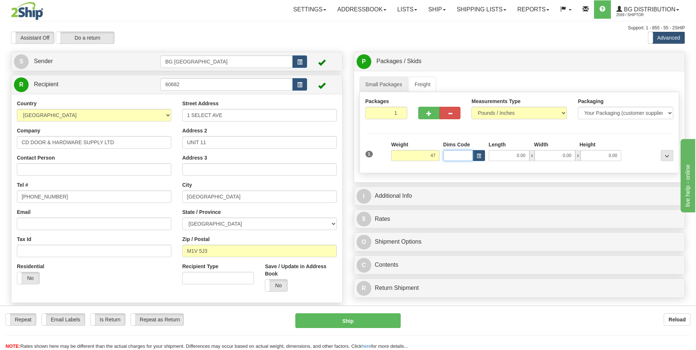
type input "47.00"
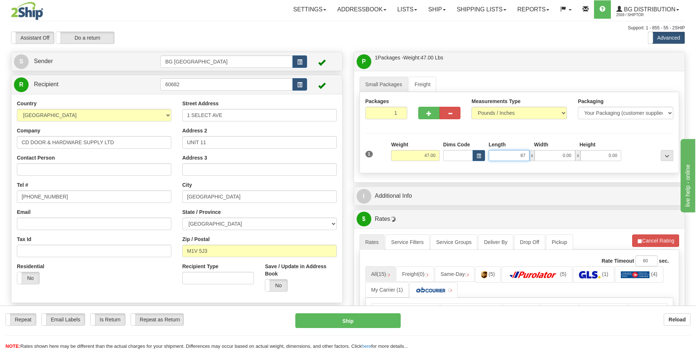
type input "87.00"
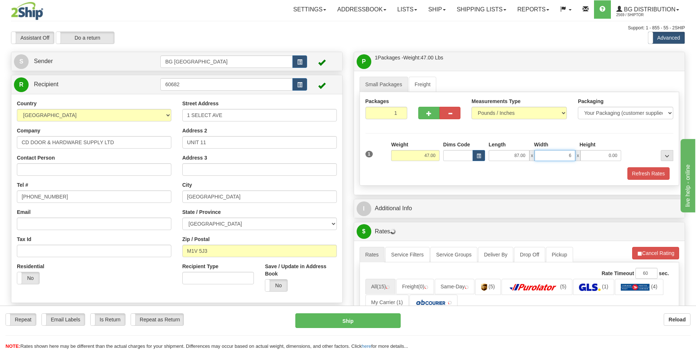
type input "6.00"
click at [500, 159] on input "87.00" at bounding box center [509, 155] width 41 height 11
type input "86.00"
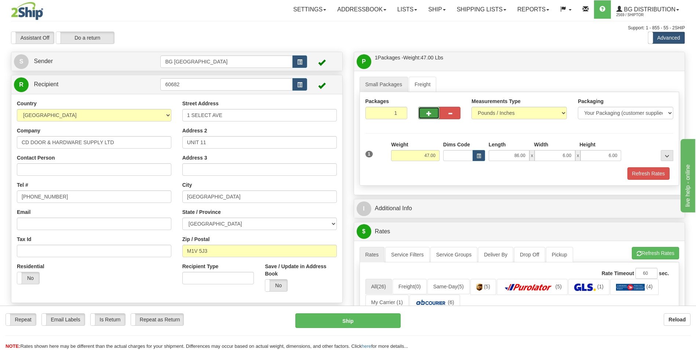
click at [422, 113] on button "button" at bounding box center [428, 113] width 21 height 12
type input "2"
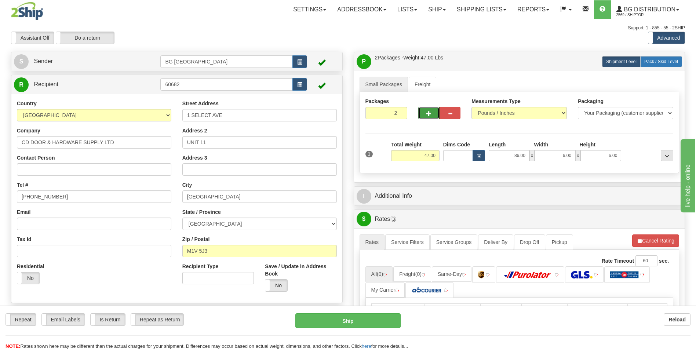
drag, startPoint x: 661, startPoint y: 66, endPoint x: 656, endPoint y: 66, distance: 4.8
click at [661, 66] on label "Pack / Skid Level Pack.." at bounding box center [661, 61] width 42 height 11
radio input "true"
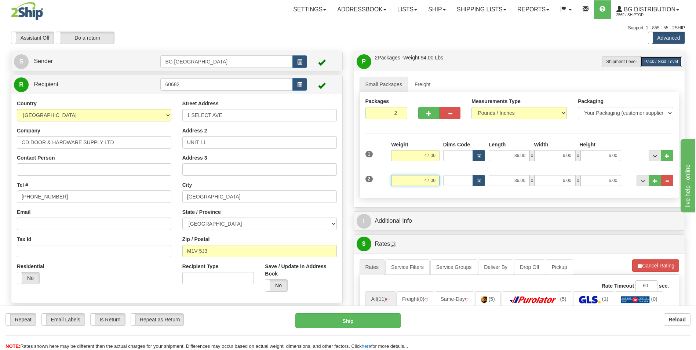
click at [422, 183] on input "47.00" at bounding box center [415, 180] width 48 height 11
type input "15.00"
type input "35.00"
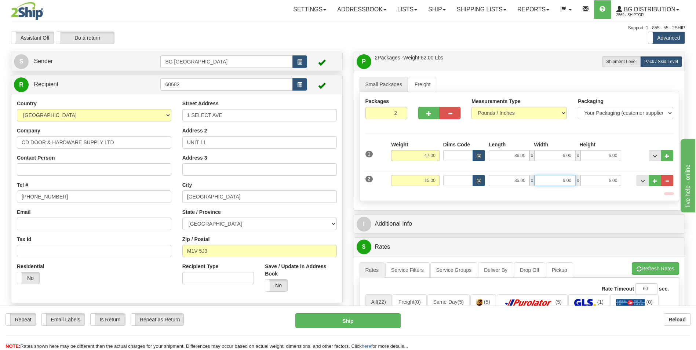
type input "4"
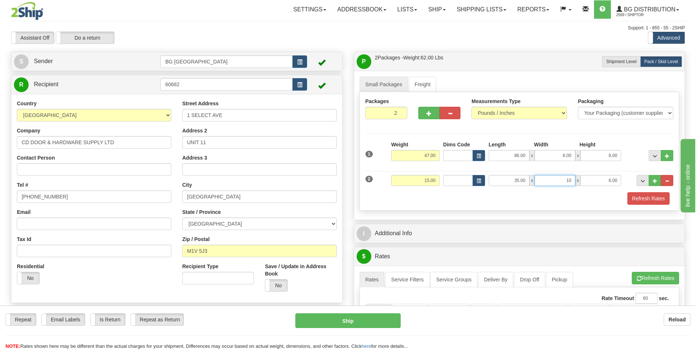
type input "10.00"
type input "5.00"
click at [653, 182] on span "..." at bounding box center [655, 181] width 4 height 4
type input "3"
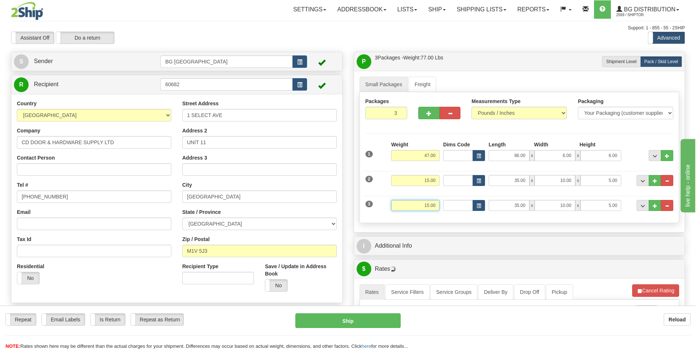
click at [431, 208] on input "15.00" at bounding box center [415, 205] width 48 height 11
type input "10.00"
type input "12.00"
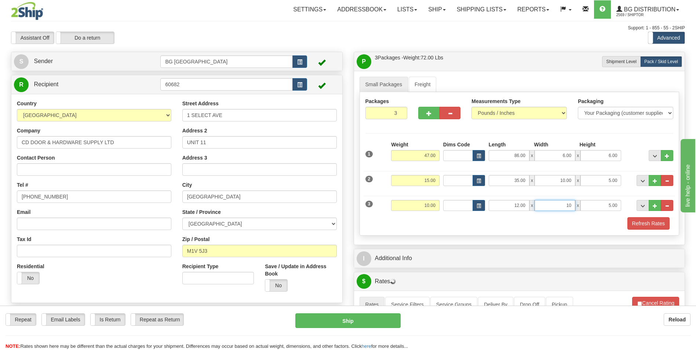
type input "10.00"
type input "8.00"
click at [657, 207] on span "..." at bounding box center [655, 206] width 4 height 4
type input "4"
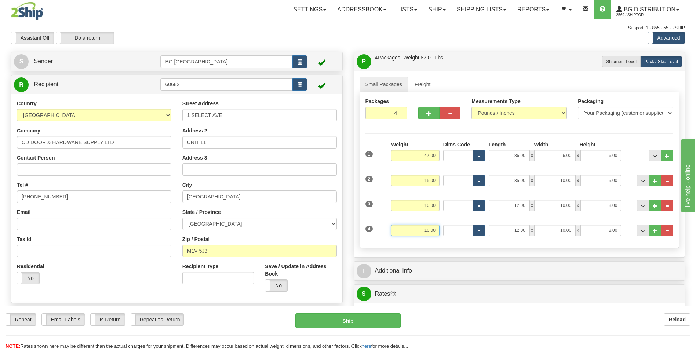
click at [418, 234] on input "10.00" at bounding box center [415, 230] width 48 height 11
type input "46.00"
type input "15.00"
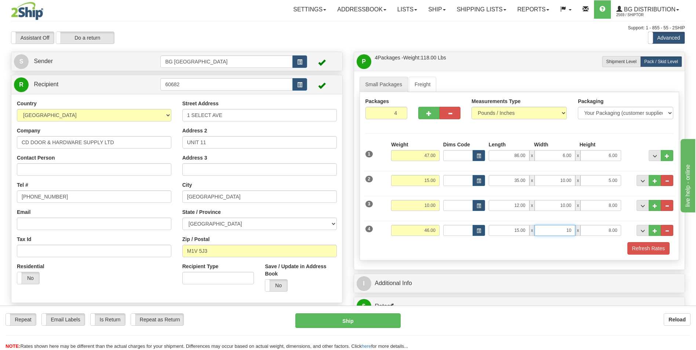
type input "10.00"
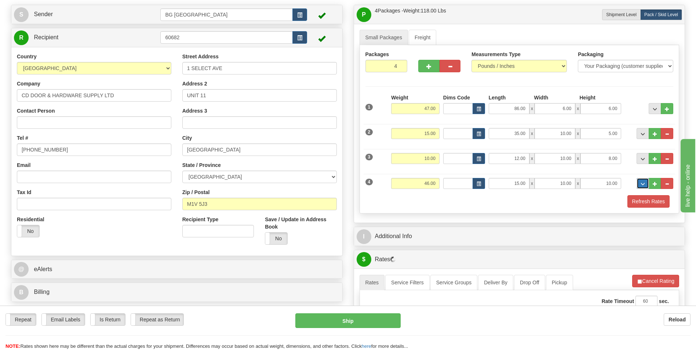
scroll to position [110, 0]
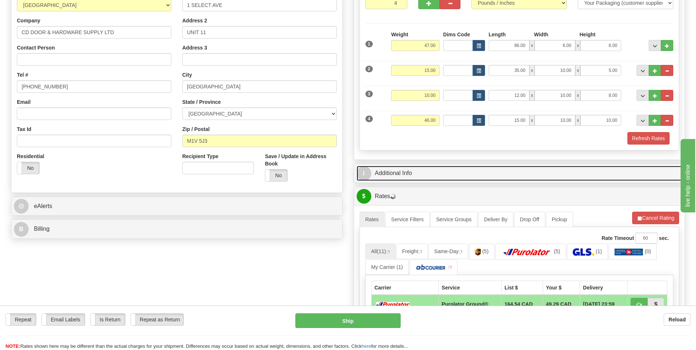
click at [406, 169] on link "I Additional Info" at bounding box center [520, 173] width 326 height 15
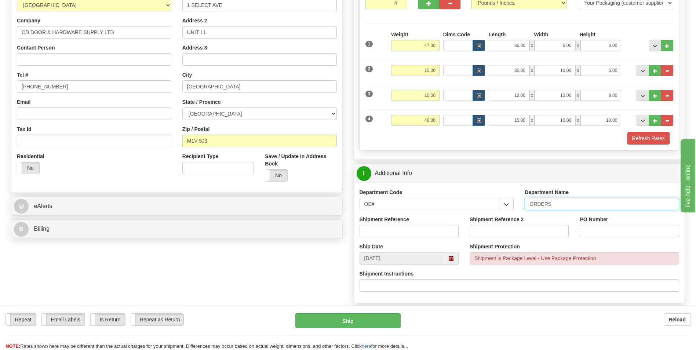
click at [568, 206] on input "ORDERS" at bounding box center [602, 204] width 154 height 12
type input "70183357-00"
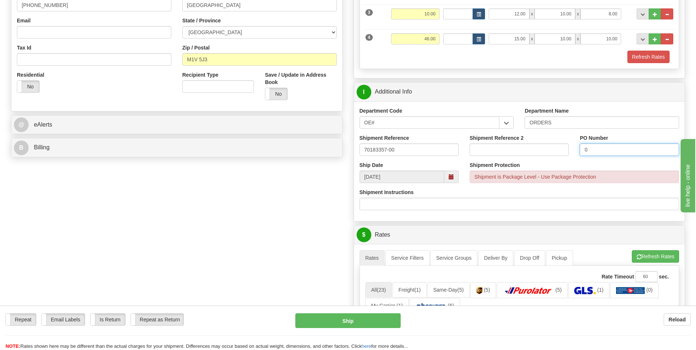
scroll to position [330, 0]
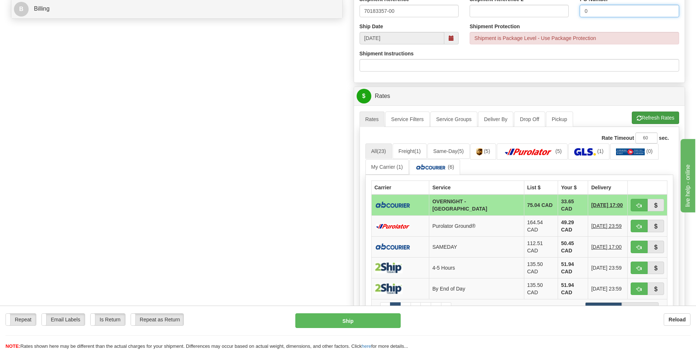
type input "0"
click at [648, 116] on button "Refresh Rates" at bounding box center [655, 118] width 47 height 12
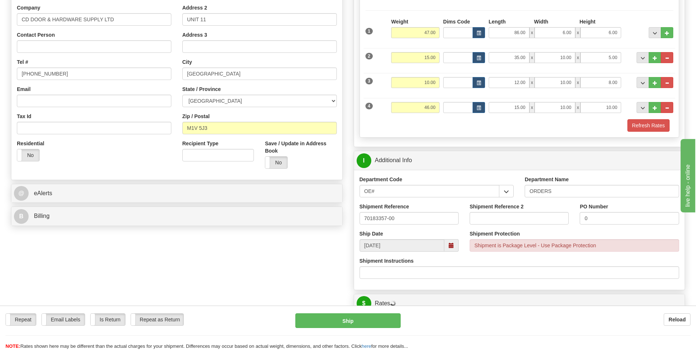
scroll to position [257, 0]
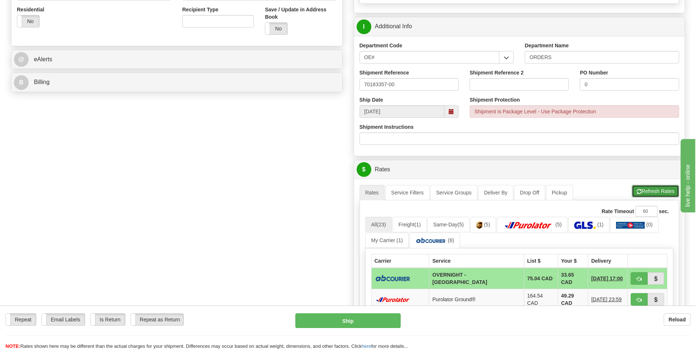
click at [647, 188] on button "Refresh Rates" at bounding box center [655, 191] width 47 height 12
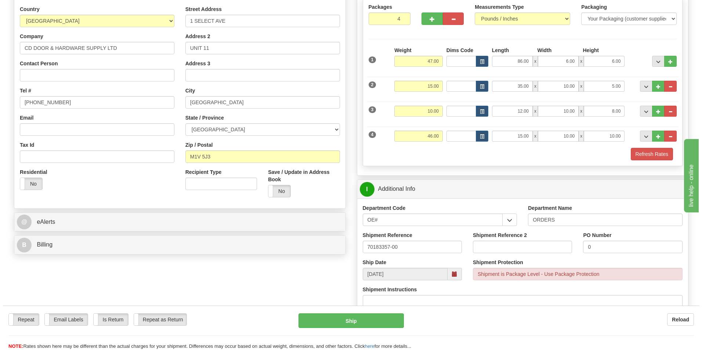
scroll to position [330, 0]
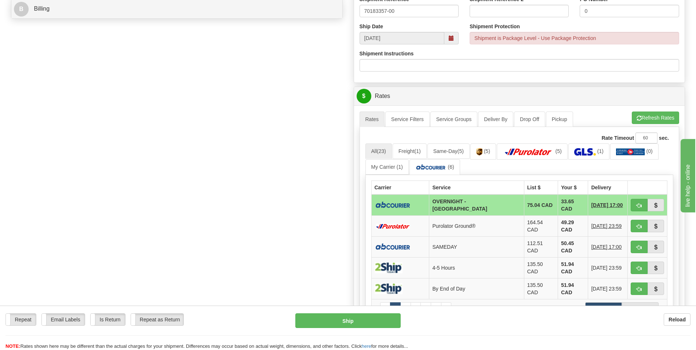
click at [558, 205] on td "33.65 CAD" at bounding box center [573, 204] width 30 height 21
click at [633, 201] on button "button" at bounding box center [639, 205] width 17 height 12
type input "4"
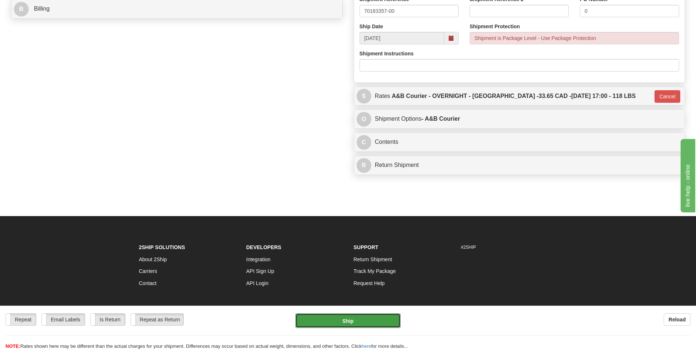
click at [323, 320] on button "Ship" at bounding box center [347, 320] width 105 height 15
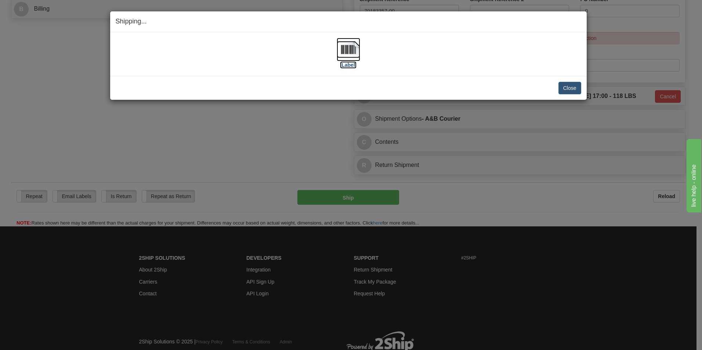
click at [349, 44] on img at bounding box center [348, 49] width 23 height 23
click at [577, 89] on button "Close" at bounding box center [569, 88] width 23 height 12
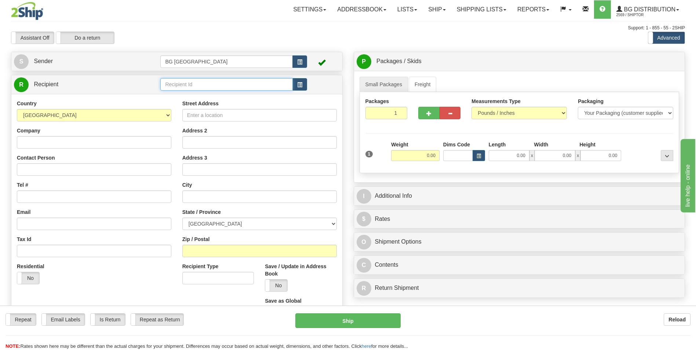
click at [163, 84] on input "text" at bounding box center [226, 84] width 132 height 12
click at [163, 91] on ul "66009" at bounding box center [226, 96] width 132 height 10
click at [164, 94] on div "66009" at bounding box center [225, 96] width 125 height 8
type input "66009"
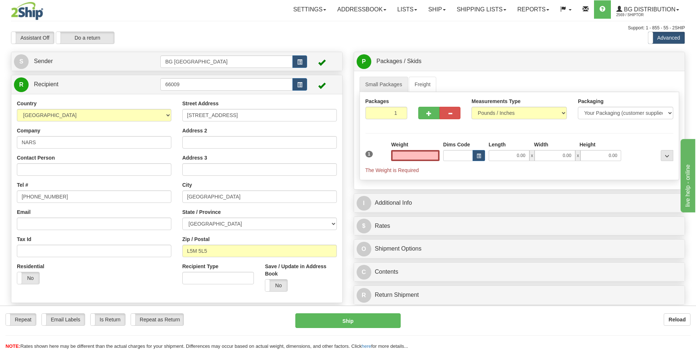
type input "0.00"
click at [215, 117] on input "2538 RAGLAN COURT" at bounding box center [259, 115] width 154 height 12
paste input "5 BAKER STREET"
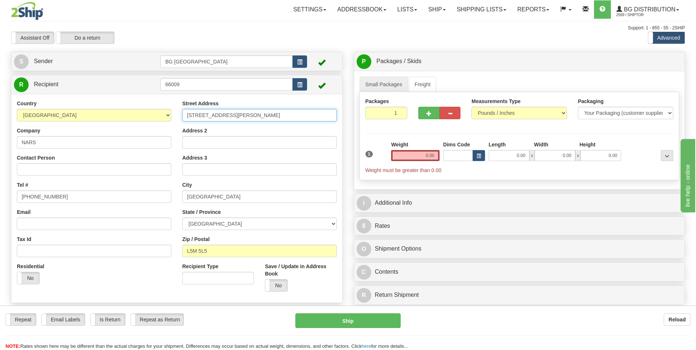
type input "5 BAKER STREET"
click at [54, 170] on input "Contact Person" at bounding box center [94, 169] width 154 height 12
paste input "ATTN NATHAN JEPP"
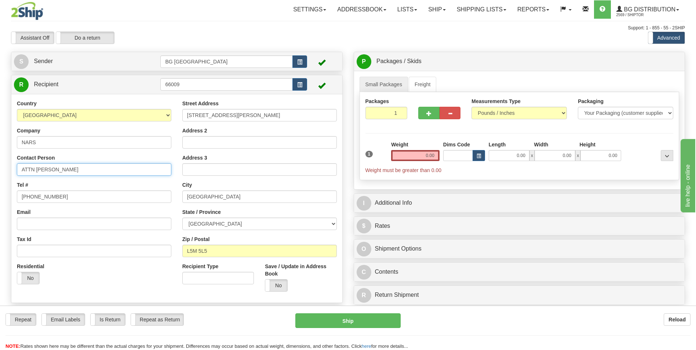
type input "ATTN NATHAN JEPP"
click at [85, 202] on input "416-919-8681" at bounding box center [94, 196] width 154 height 12
paste input "289.929-8076 SITE SUPER"
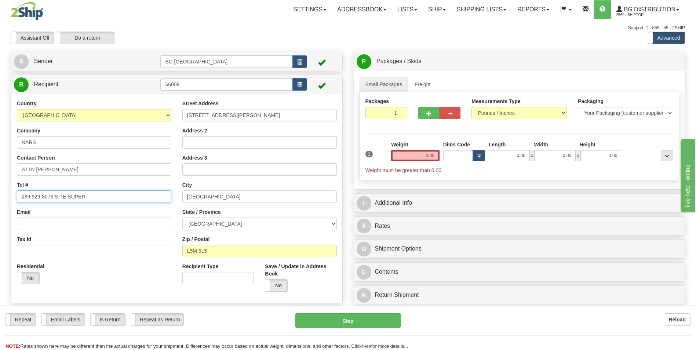
type input "289.929-8076 SITE SUPER"
click at [226, 198] on input "MISSISSAUGA" at bounding box center [259, 196] width 154 height 12
paste input "THOROLD"
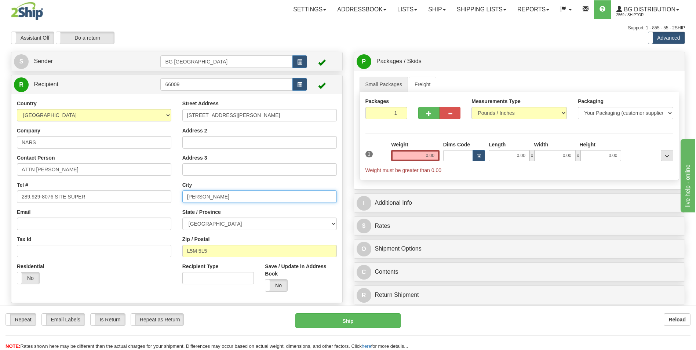
type input "THOROLD"
click at [213, 248] on input "L5M 5L5" at bounding box center [259, 251] width 154 height 12
paste input "2V4A4"
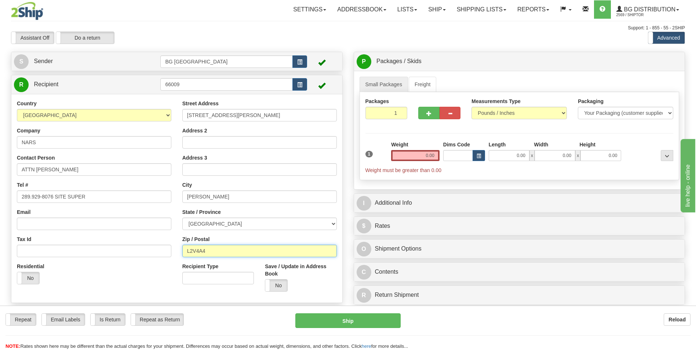
type input "L2V4A4"
click at [413, 154] on input "0.00" at bounding box center [415, 155] width 48 height 11
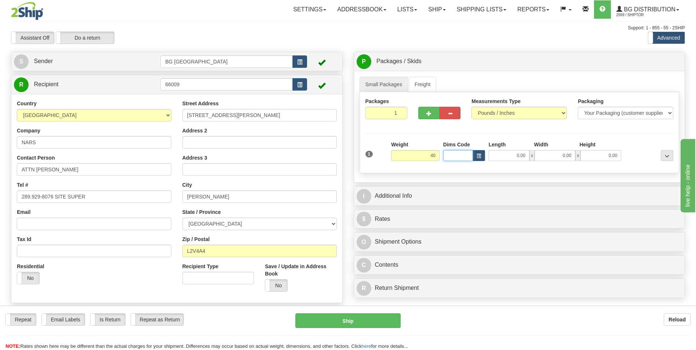
type input "40.00"
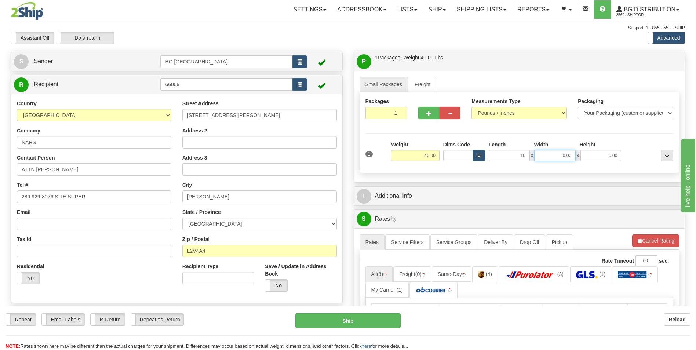
type input "10.00"
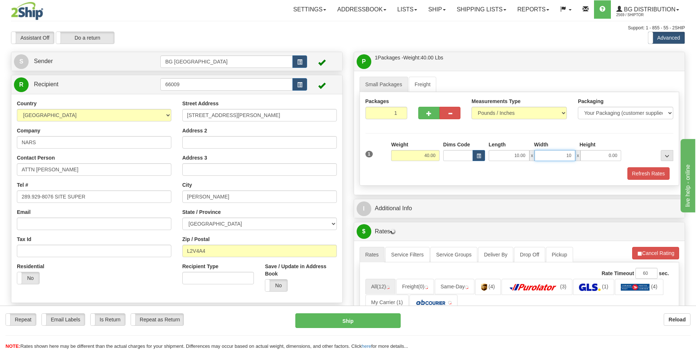
type input "10.00"
type input "8.00"
click at [428, 114] on span "button" at bounding box center [428, 113] width 5 height 5
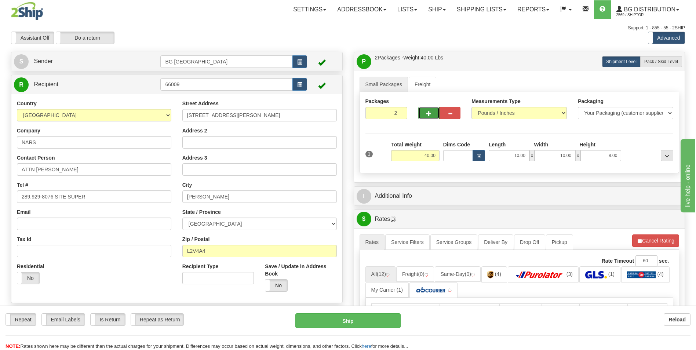
click at [428, 114] on span "button" at bounding box center [428, 113] width 5 height 5
type input "4"
click at [651, 64] on label "Pack / Skid Level Pack.." at bounding box center [661, 61] width 42 height 11
radio input "true"
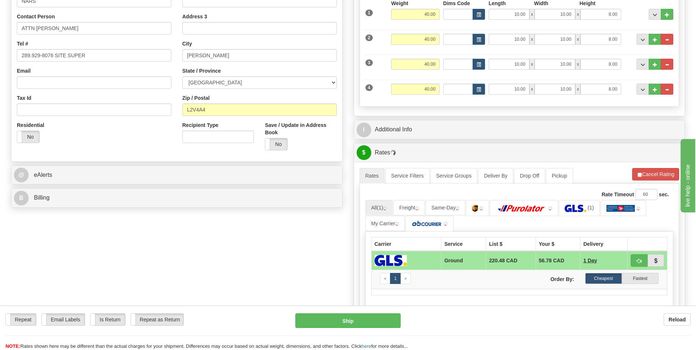
scroll to position [147, 0]
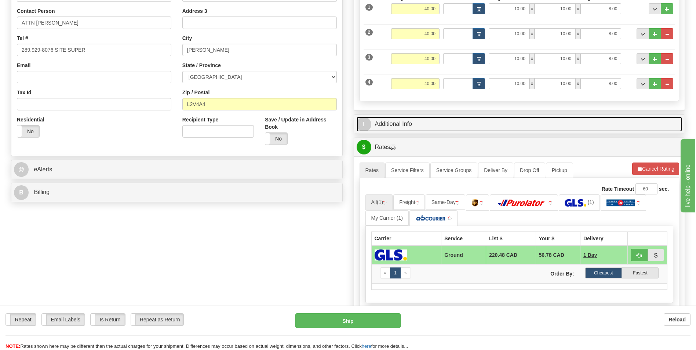
click at [421, 125] on link "I Additional Info" at bounding box center [520, 124] width 326 height 15
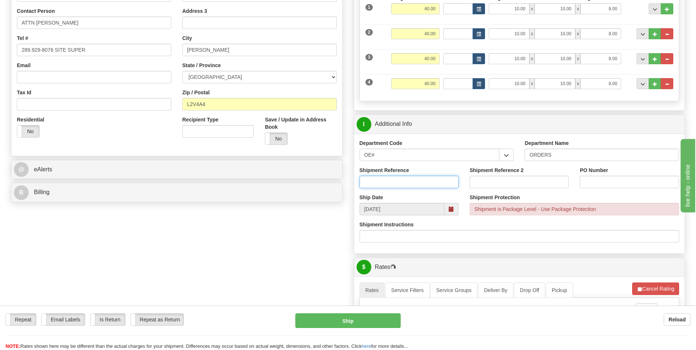
click at [409, 183] on input "Shipment Reference" at bounding box center [409, 182] width 99 height 12
type input "70183040-00"
click at [582, 182] on input "PO Number" at bounding box center [629, 182] width 99 height 12
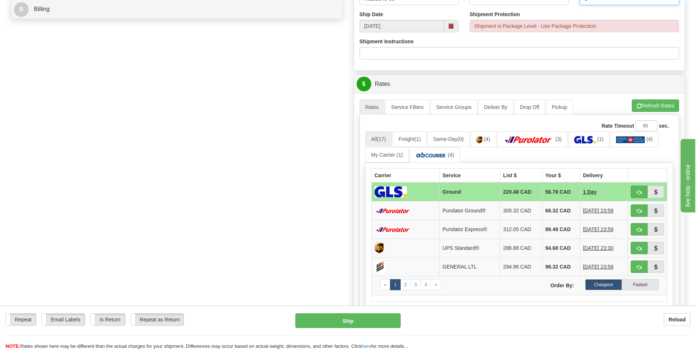
scroll to position [330, 0]
type input "0"
click at [644, 106] on button "Refresh Rates" at bounding box center [655, 105] width 47 height 12
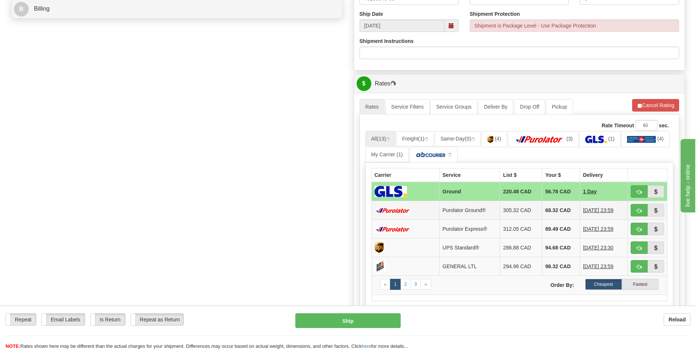
click at [555, 207] on td "68.32 CAD" at bounding box center [561, 210] width 38 height 19
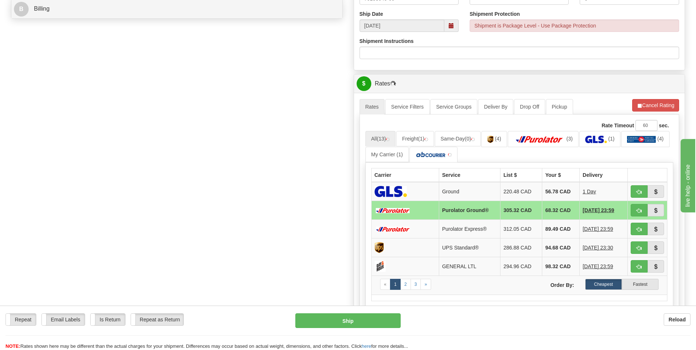
click at [556, 212] on td "68.32 CAD" at bounding box center [560, 210] width 37 height 19
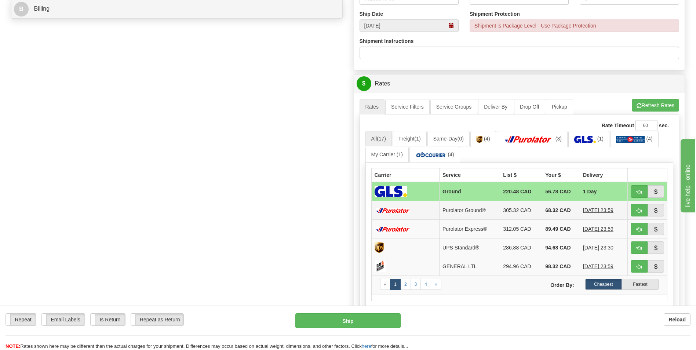
click at [559, 207] on td "68.32 CAD" at bounding box center [561, 210] width 38 height 19
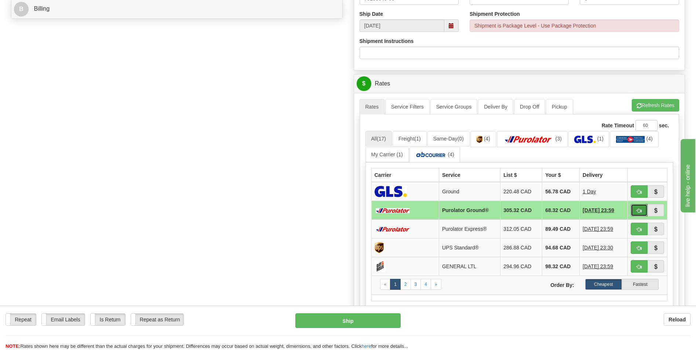
click at [636, 209] on button "button" at bounding box center [639, 210] width 17 height 12
type input "260"
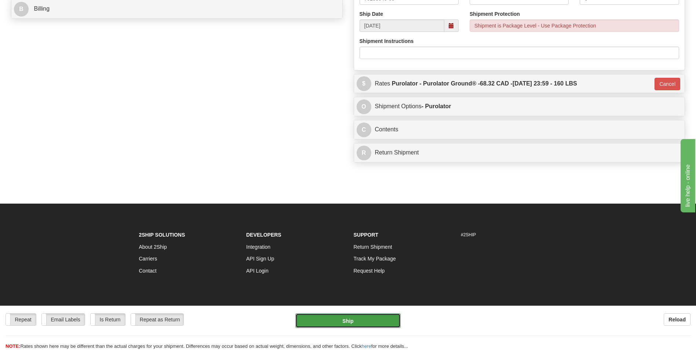
click at [354, 316] on button "Ship" at bounding box center [347, 320] width 105 height 15
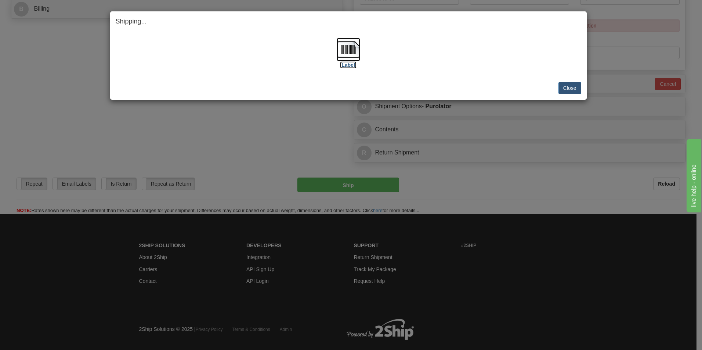
click at [348, 45] on img at bounding box center [348, 49] width 23 height 23
click at [566, 84] on button "Close" at bounding box center [569, 88] width 23 height 12
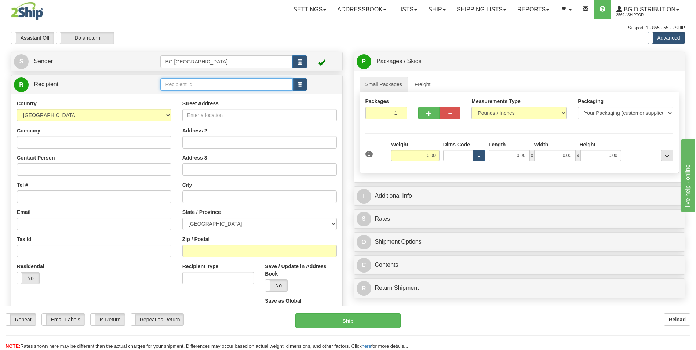
click at [194, 87] on input "text" at bounding box center [226, 84] width 132 height 12
click at [188, 97] on div "60032" at bounding box center [225, 96] width 125 height 8
type input "60032"
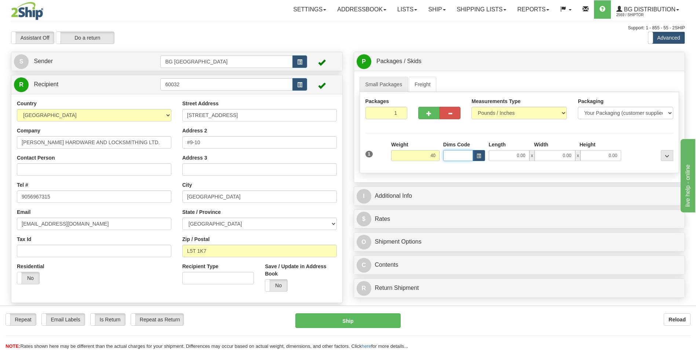
type input "40.00"
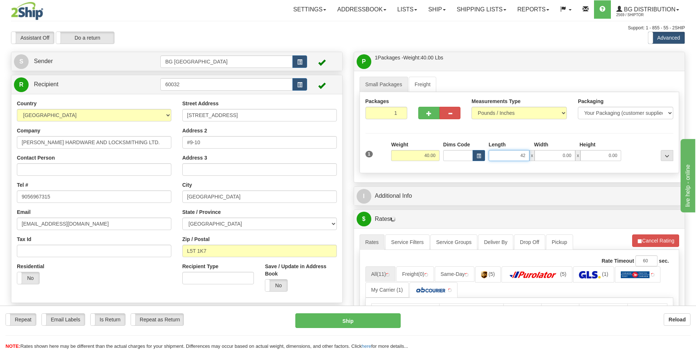
type input "42.00"
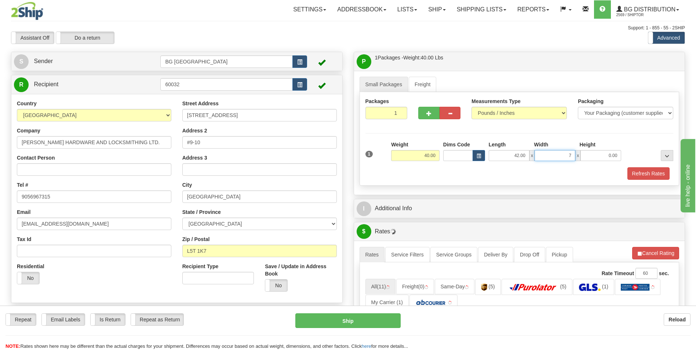
type input "7.00"
type input "5.00"
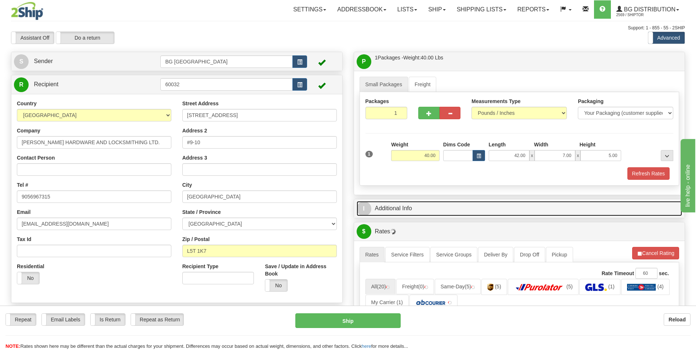
click at [413, 202] on link "I Additional Info" at bounding box center [520, 208] width 326 height 15
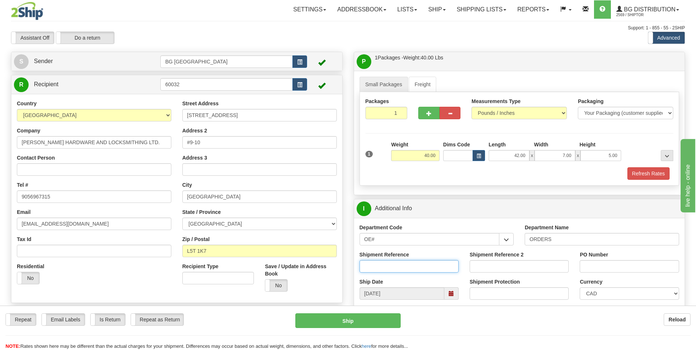
click at [418, 261] on input "Shipment Reference" at bounding box center [409, 266] width 99 height 12
type input "70183501-00"
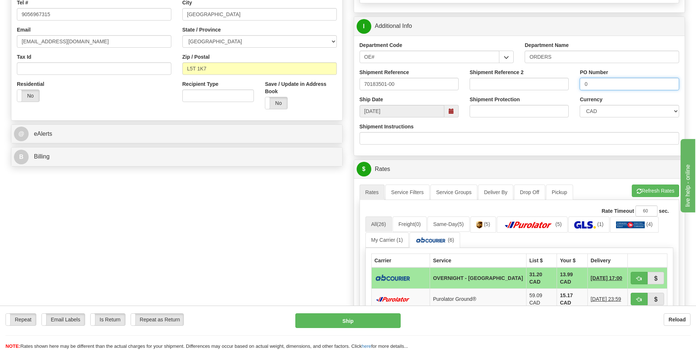
scroll to position [183, 0]
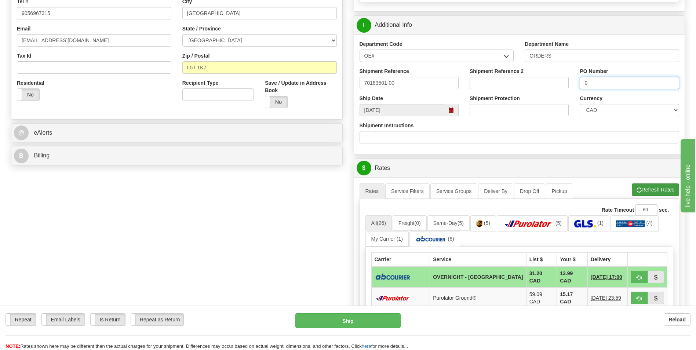
type input "0"
click at [643, 192] on button "Refresh Rates" at bounding box center [655, 189] width 47 height 12
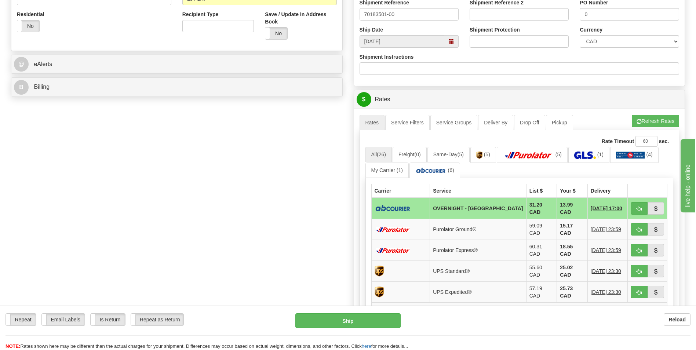
scroll to position [257, 0]
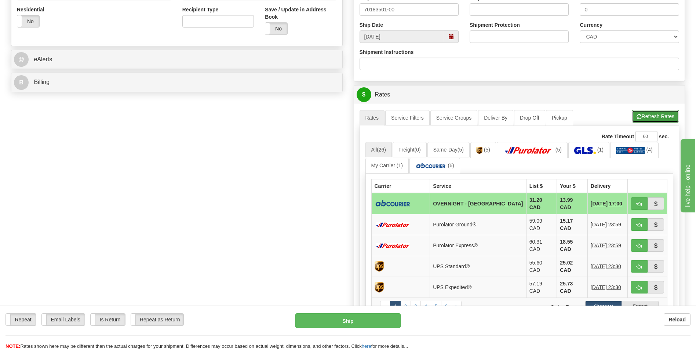
click at [651, 121] on button "Refresh Rates" at bounding box center [655, 116] width 47 height 12
click at [636, 201] on button "button" at bounding box center [639, 203] width 17 height 12
type input "4"
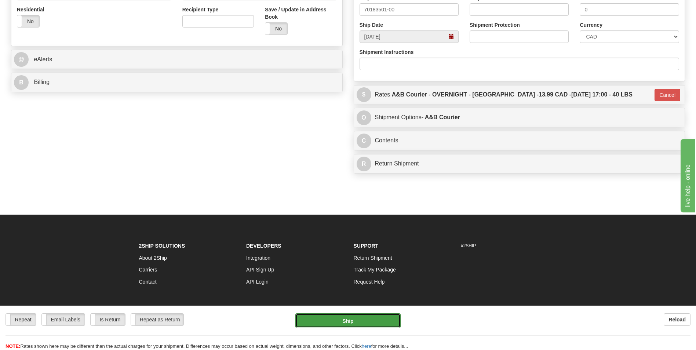
click at [342, 315] on button "Ship" at bounding box center [347, 320] width 105 height 15
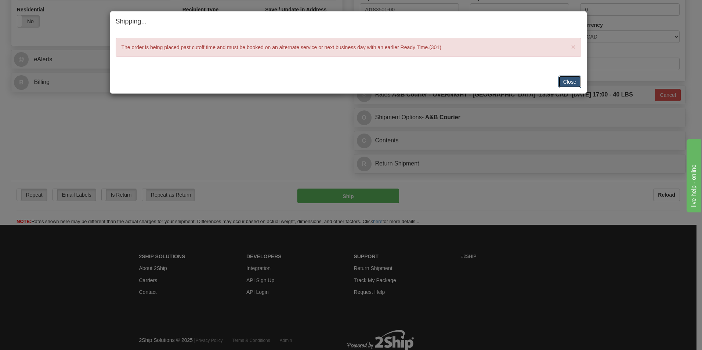
click at [563, 79] on button "Close" at bounding box center [569, 82] width 23 height 12
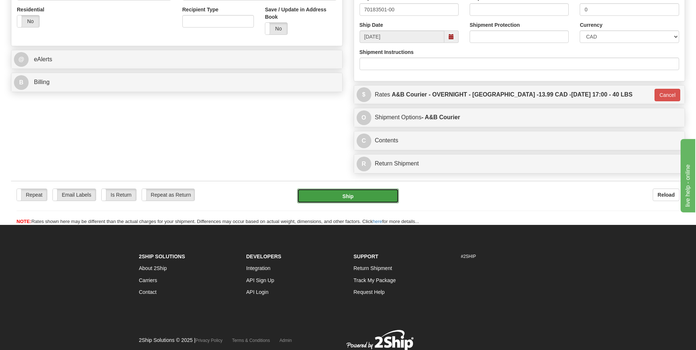
click at [372, 199] on button "Ship" at bounding box center [347, 196] width 101 height 15
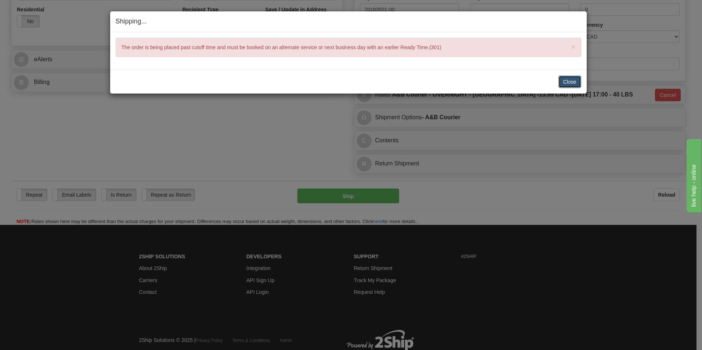
click at [571, 81] on button "Close" at bounding box center [569, 82] width 23 height 12
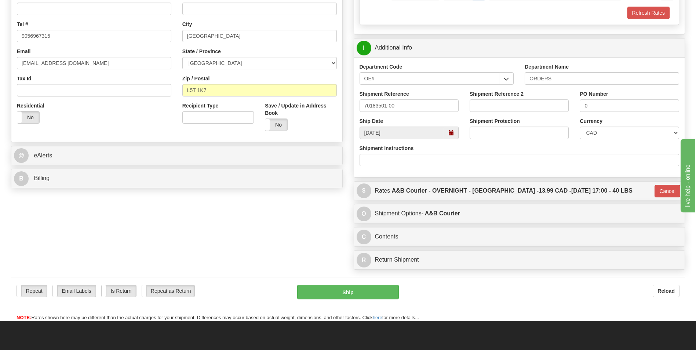
scroll to position [0, 0]
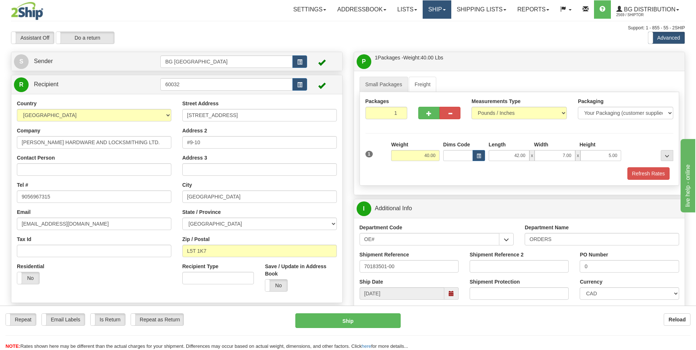
click at [439, 11] on link "Ship" at bounding box center [437, 9] width 28 height 18
click at [469, 7] on link "Shipping lists" at bounding box center [481, 9] width 61 height 18
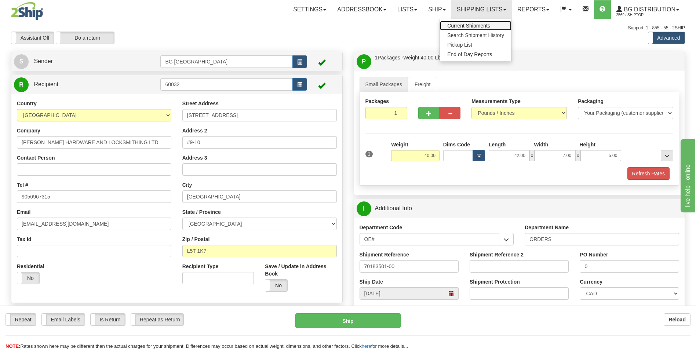
click at [462, 23] on span "Current Shipments" at bounding box center [468, 26] width 43 height 6
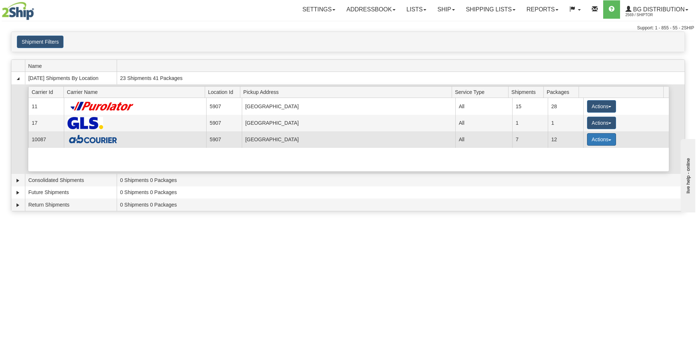
click at [593, 140] on button "Actions" at bounding box center [601, 139] width 29 height 12
click at [576, 153] on span "Details" at bounding box center [574, 152] width 20 height 5
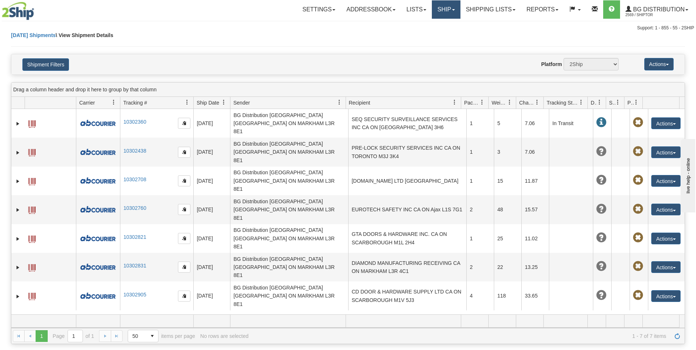
click at [446, 11] on link "Ship" at bounding box center [446, 9] width 28 height 18
click at [427, 29] on link "Ship Screen" at bounding box center [431, 26] width 58 height 10
